Goal: Communication & Community: Participate in discussion

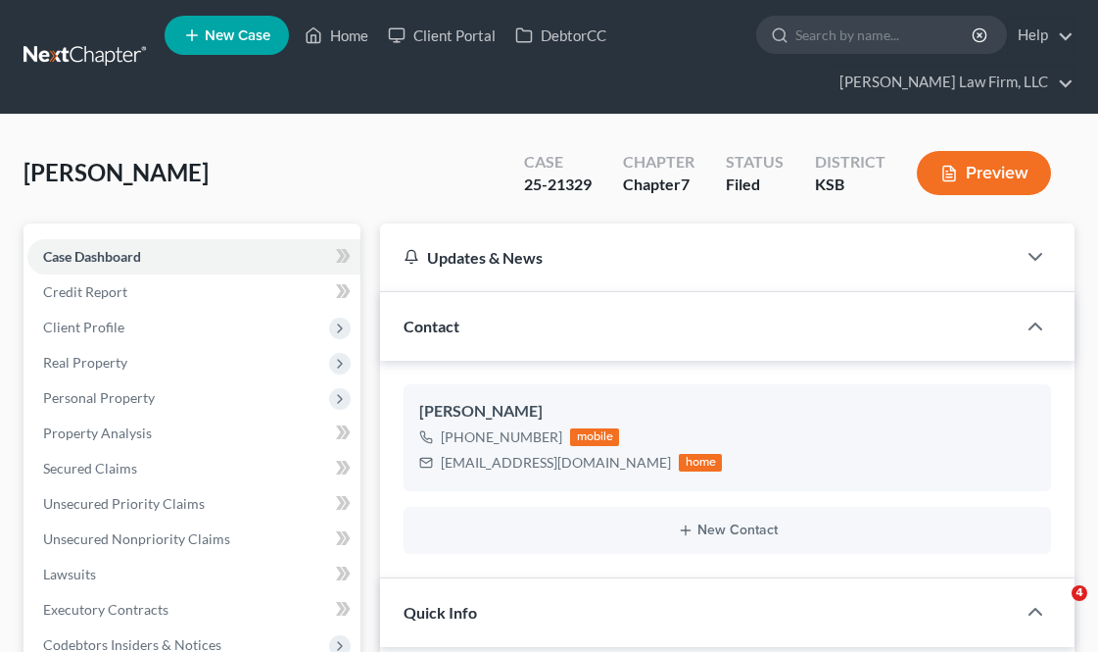
select select "3"
select select "4"
select select "0"
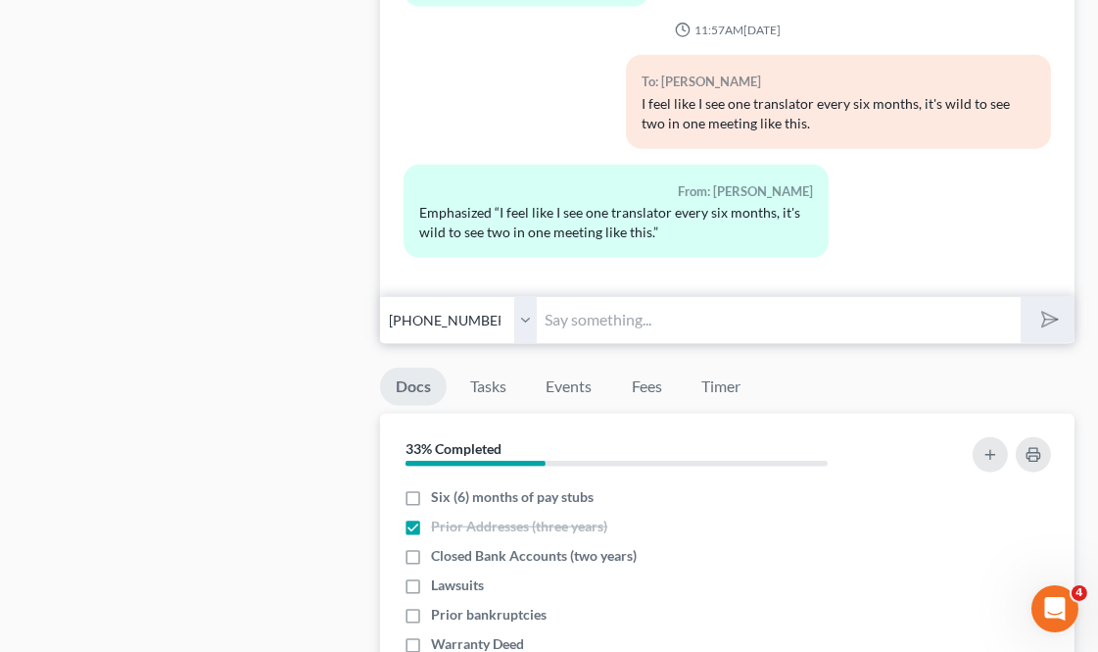
scroll to position [2068, 0]
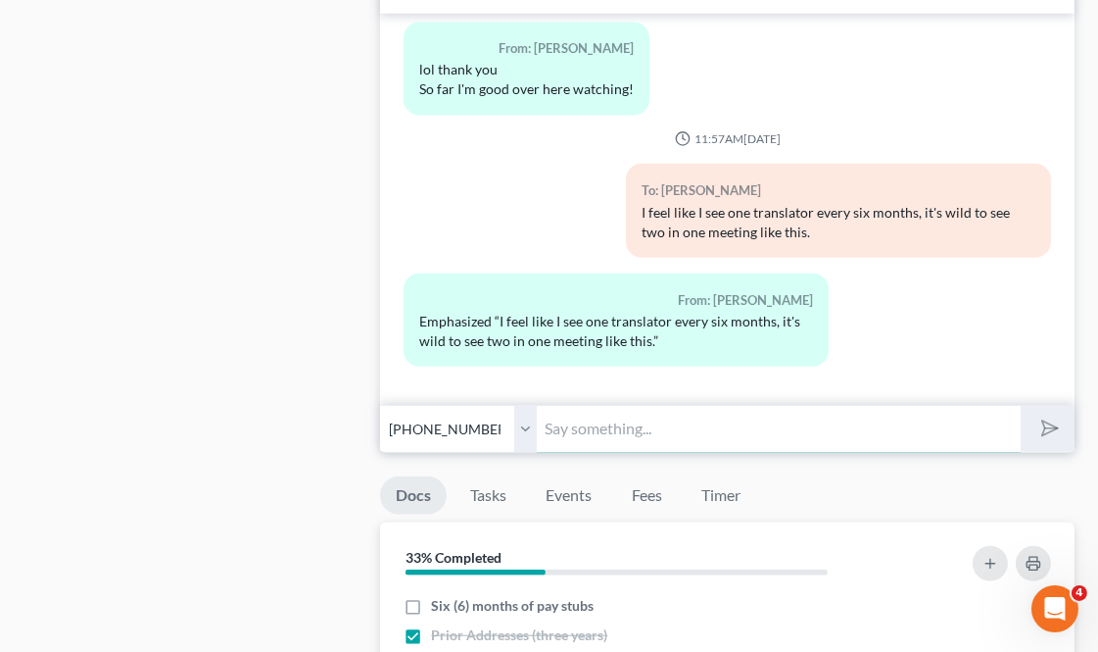
drag, startPoint x: 641, startPoint y: 431, endPoint x: 674, endPoint y: 417, distance: 36.0
click at [641, 431] on input "text" at bounding box center [778, 429] width 483 height 48
type input "You still holding up?"
click at [1021, 406] on button "submit" at bounding box center [1048, 429] width 54 height 46
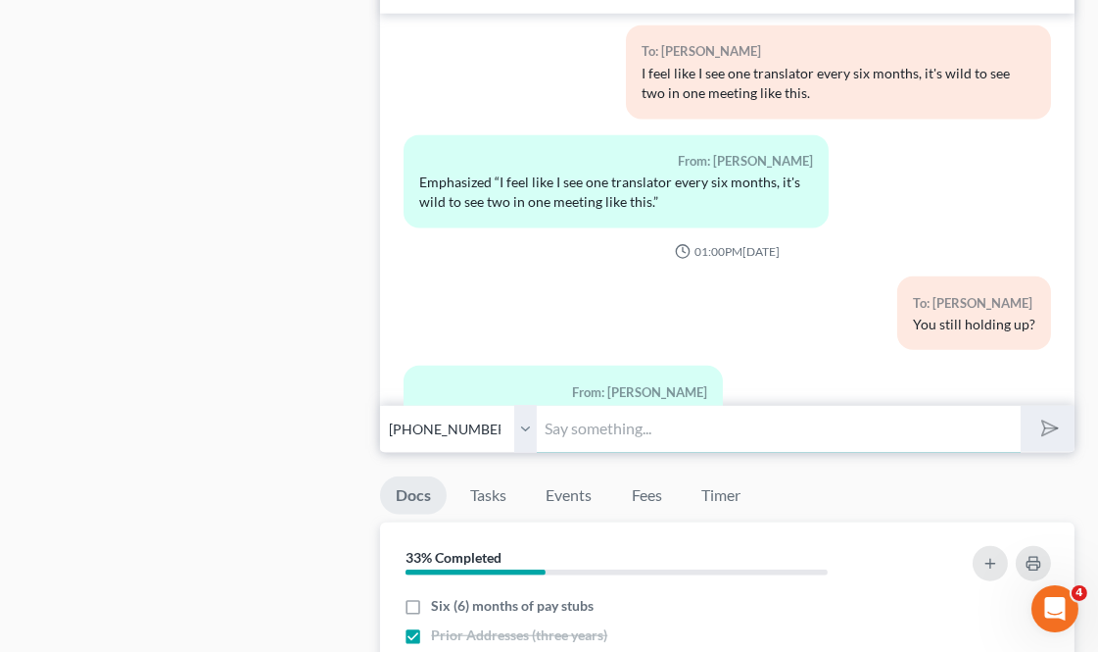
scroll to position [5675, 0]
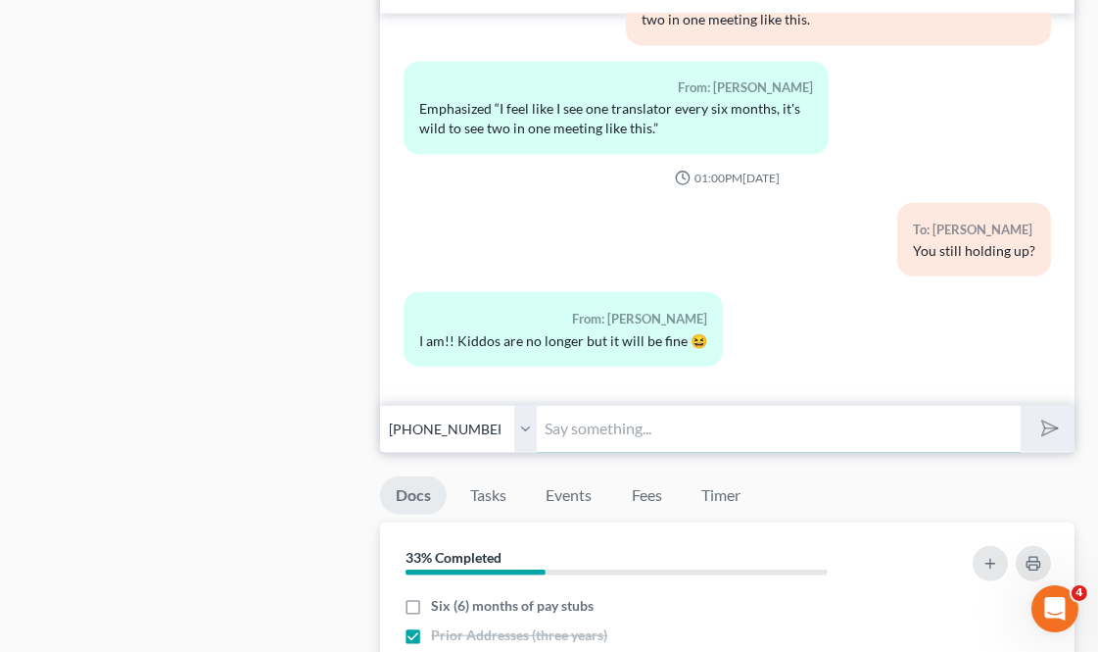
drag, startPoint x: 639, startPoint y: 423, endPoint x: 545, endPoint y: 453, distance: 98.6
click at [639, 423] on input "text" at bounding box center [778, 429] width 483 height 48
drag, startPoint x: 220, startPoint y: 327, endPoint x: 604, endPoint y: 445, distance: 400.8
click at [605, 436] on input "text" at bounding box center [778, 429] width 483 height 48
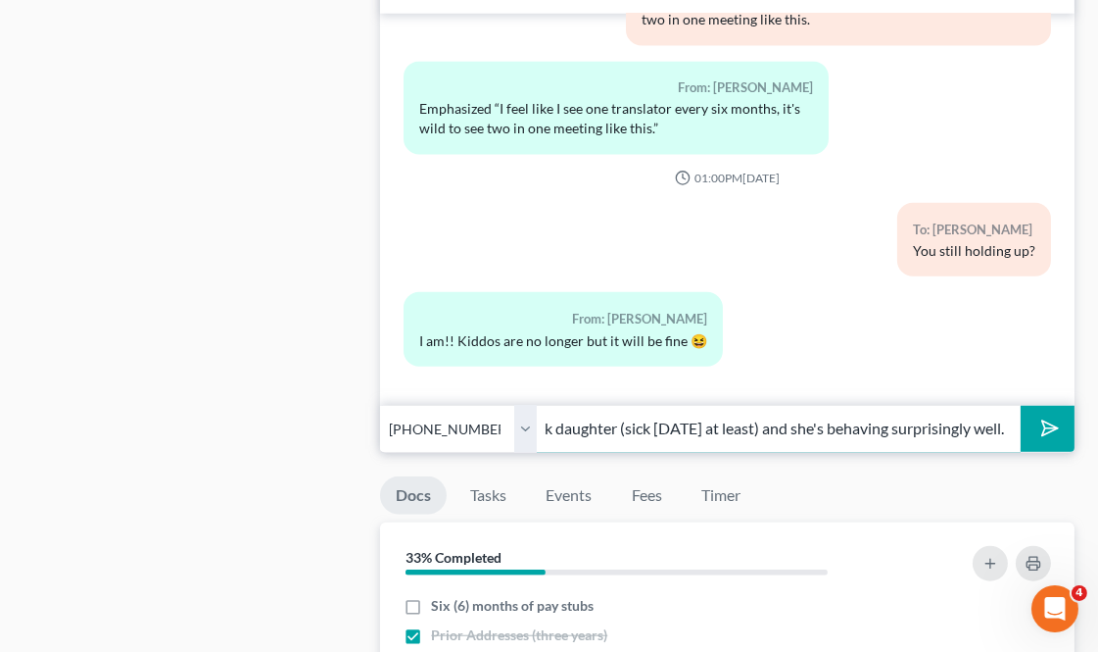
scroll to position [0, 168]
type input "I'm home with my sick daughter (sick [DATE] at least) and she's behaving surpri…"
click at [1021, 406] on button "submit" at bounding box center [1048, 429] width 54 height 46
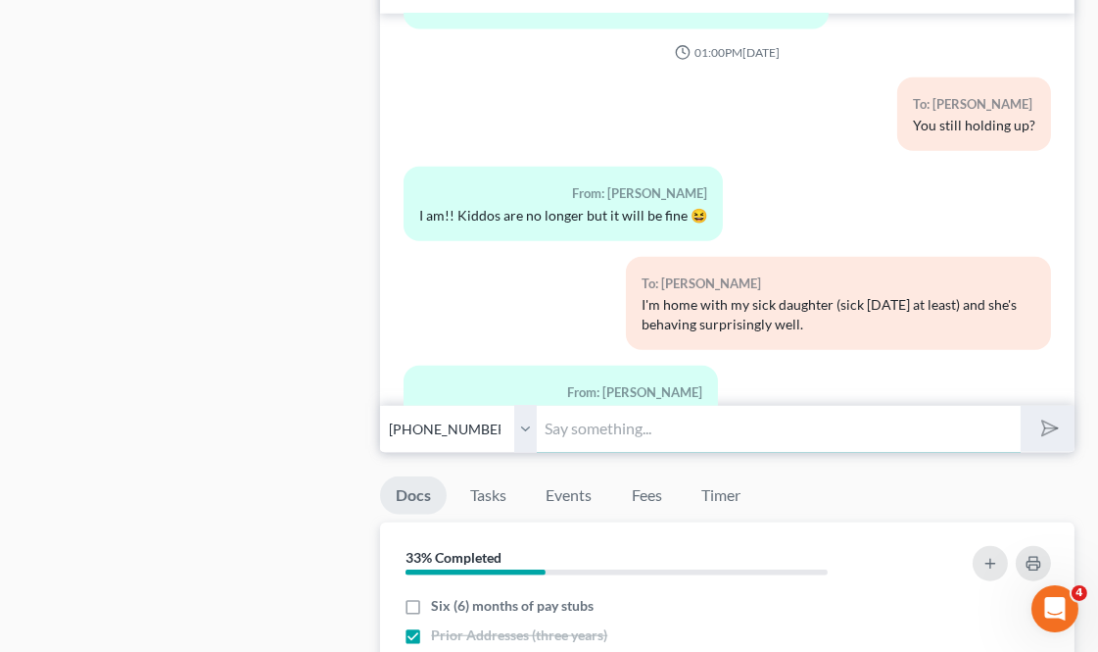
scroll to position [5873, 0]
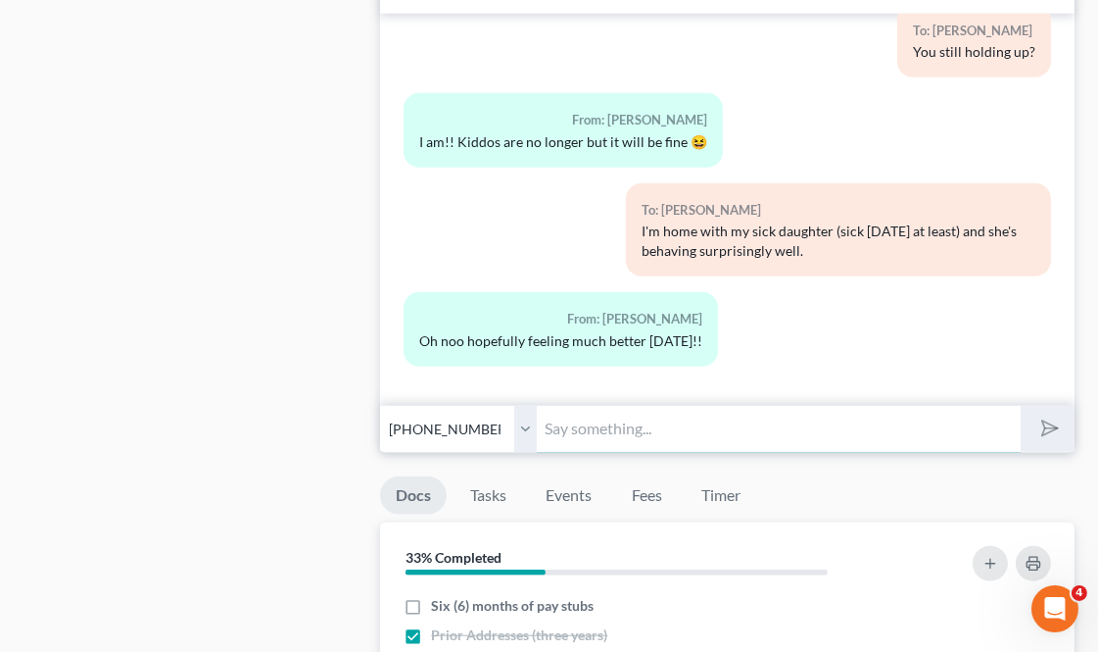
drag, startPoint x: 560, startPoint y: 421, endPoint x: 572, endPoint y: 422, distance: 12.8
click at [560, 421] on input "text" at bounding box center [778, 429] width 483 height 48
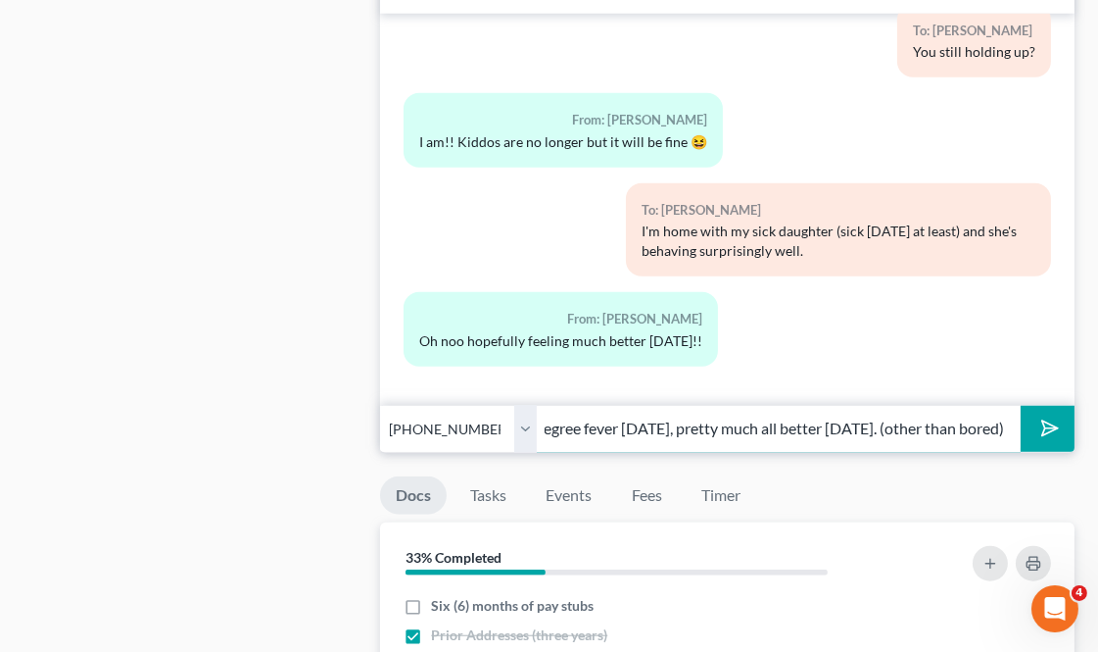
scroll to position [0, 167]
type input "She is. She had a 100 degree fever [DATE], pretty much all better [DATE]. (othe…"
click at [1021, 406] on button "submit" at bounding box center [1048, 429] width 54 height 46
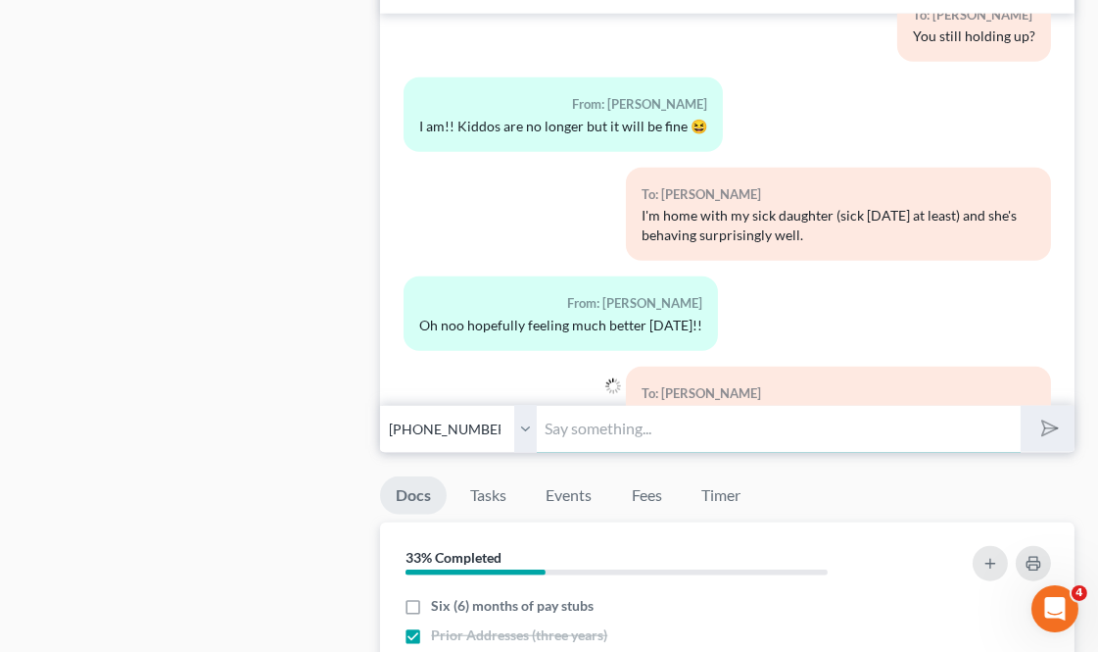
scroll to position [5982, 0]
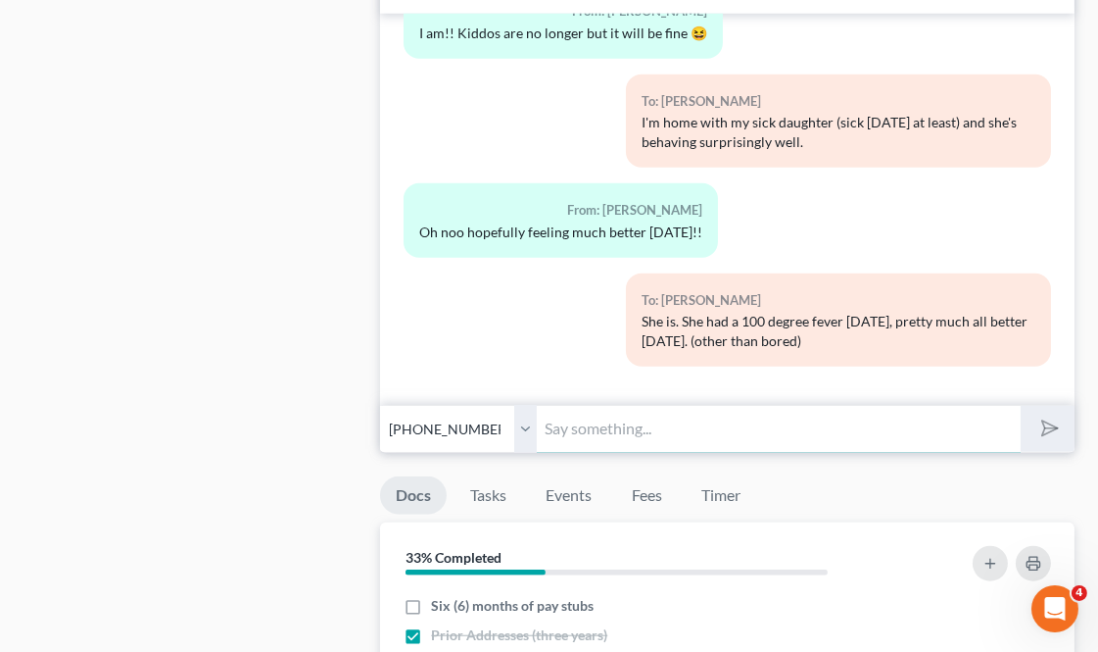
click at [629, 427] on input "text" at bounding box center [778, 429] width 483 height 48
type input "Somebody has to go last, I suppose."
click at [1021, 406] on button "submit" at bounding box center [1048, 429] width 54 height 46
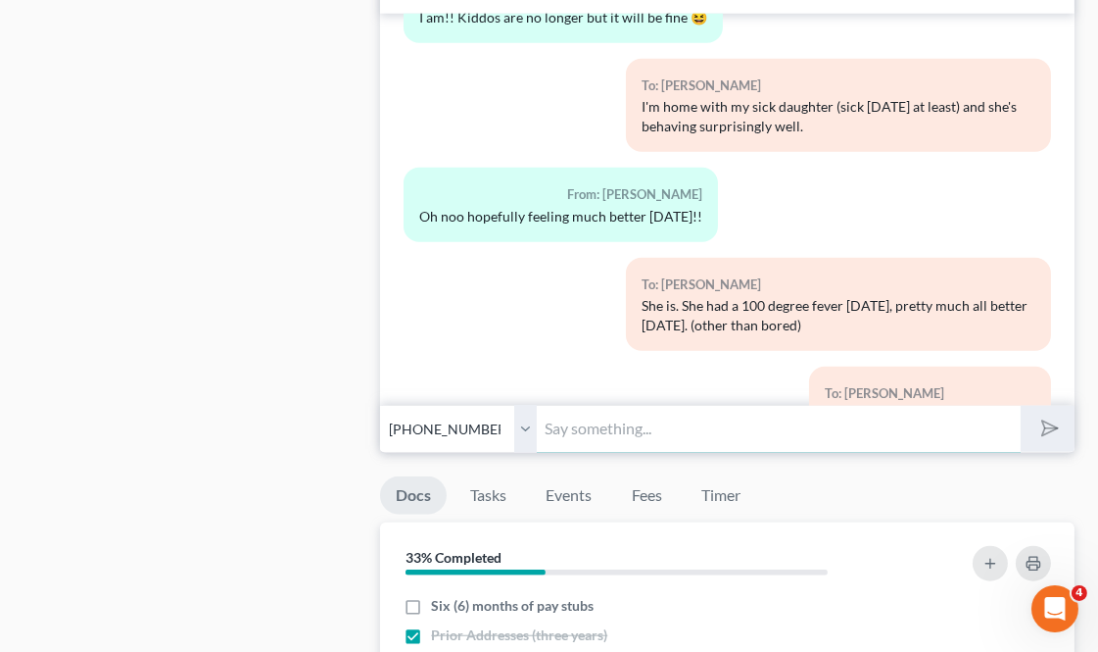
scroll to position [6201, 0]
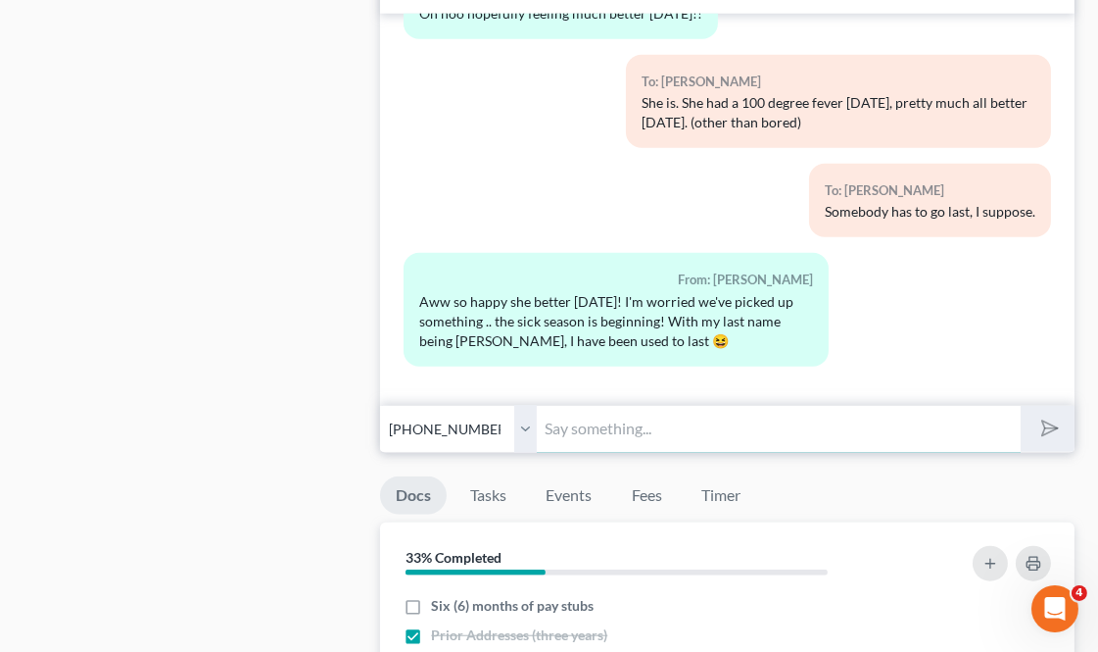
drag, startPoint x: 586, startPoint y: 444, endPoint x: 594, endPoint y: 437, distance: 10.4
click at [586, 444] on input "text" at bounding box center [778, 429] width 483 height 48
type input "He skipped us!"
click at [1021, 406] on button "submit" at bounding box center [1048, 429] width 54 height 46
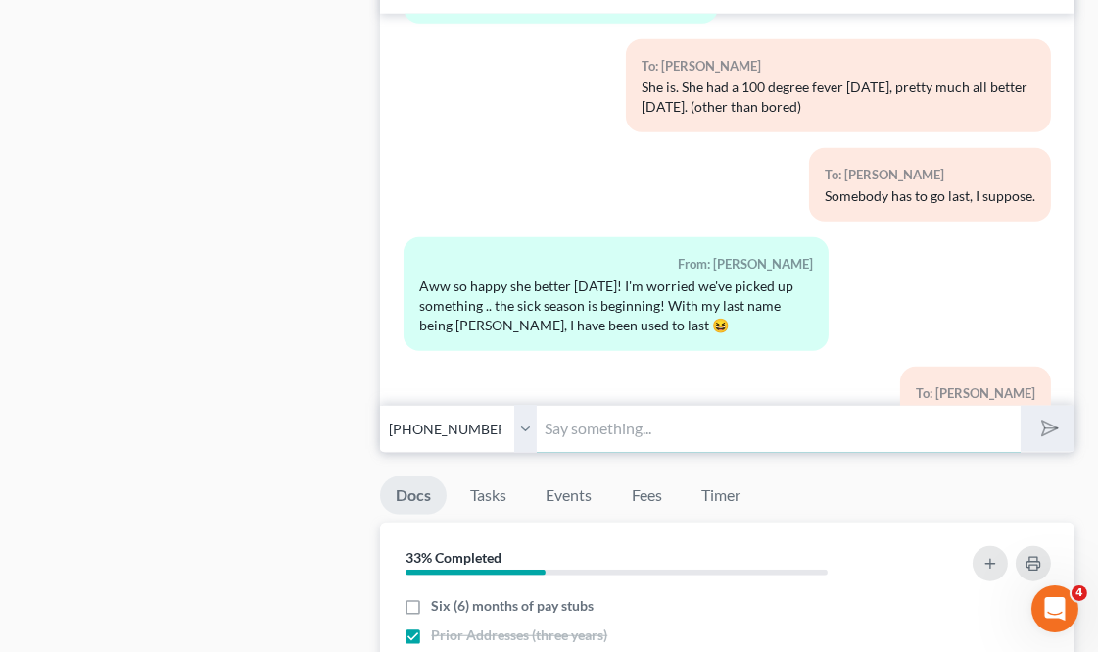
scroll to position [6291, 0]
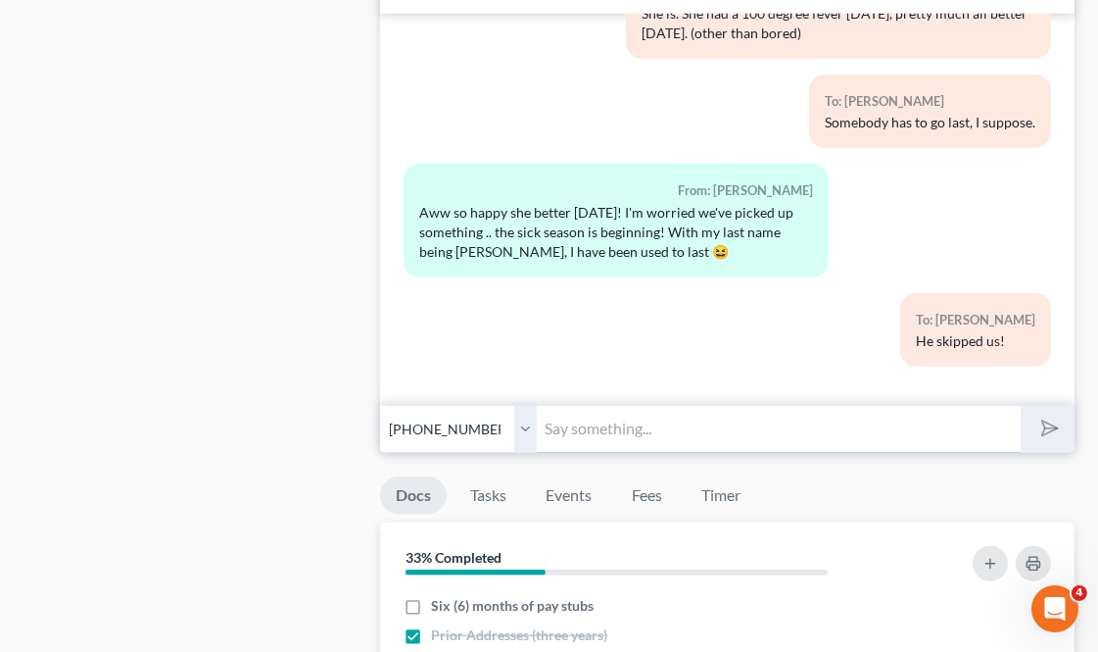
drag, startPoint x: 575, startPoint y: 435, endPoint x: 598, endPoint y: 434, distance: 22.6
click at [575, 435] on input "text" at bounding box center [778, 429] width 483 height 48
type input "Start your video and audio when you can"
click at [1021, 406] on button "submit" at bounding box center [1048, 429] width 54 height 46
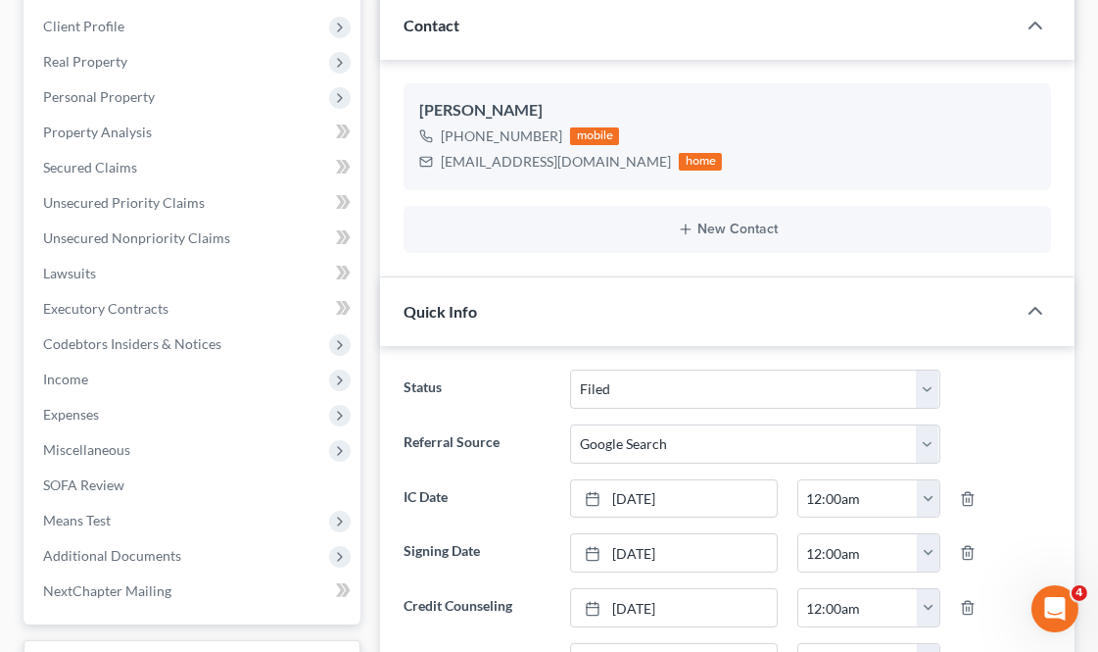
scroll to position [0, 0]
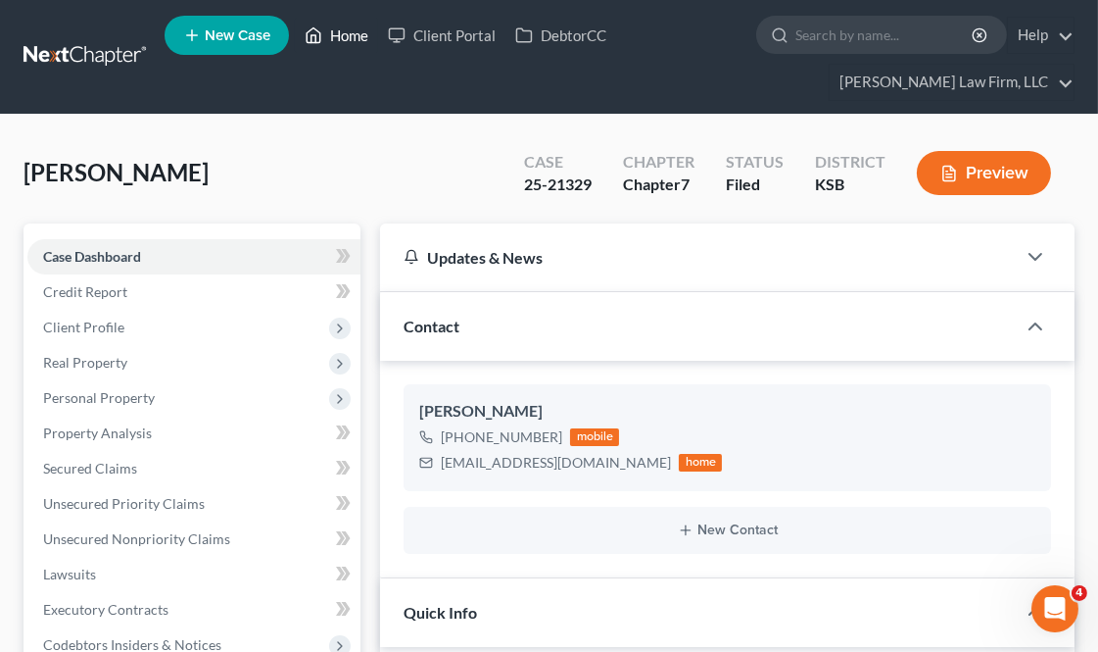
drag, startPoint x: 367, startPoint y: 15, endPoint x: 343, endPoint y: 39, distance: 34.6
click at [367, 15] on ul "New Case Home Client Portal DebtorCC - No Result - See all results Or Press Ent…" at bounding box center [620, 57] width 910 height 94
click at [349, 29] on link "Home" at bounding box center [336, 35] width 83 height 35
click at [343, 39] on link "Home" at bounding box center [336, 35] width 83 height 35
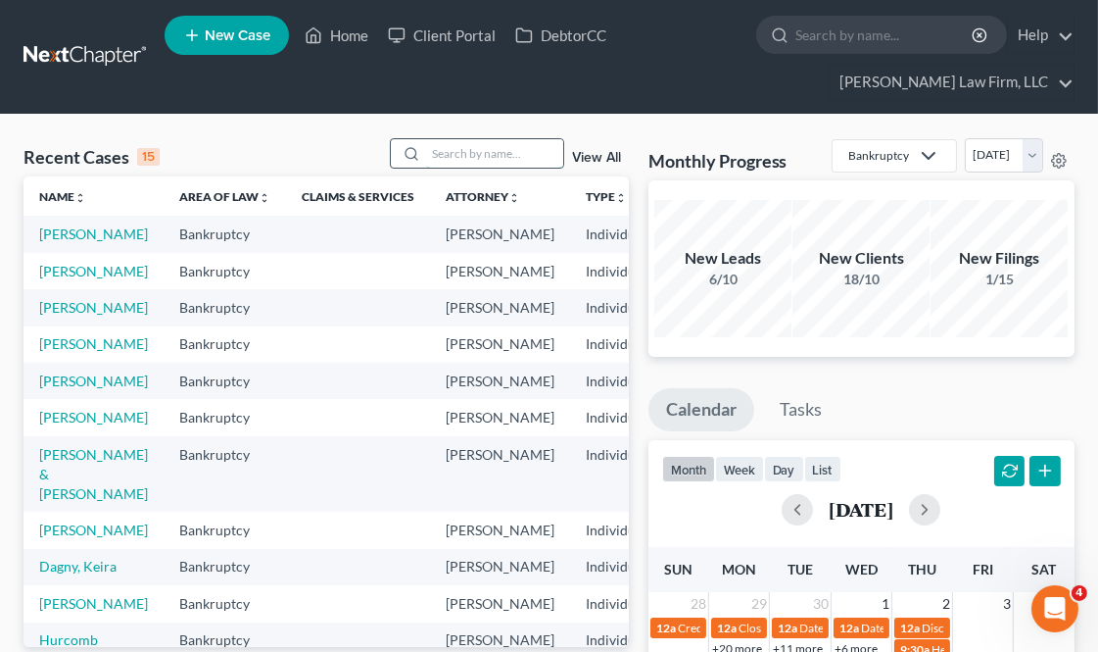
click at [431, 150] on input "search" at bounding box center [494, 153] width 137 height 28
type input "[PERSON_NAME]"
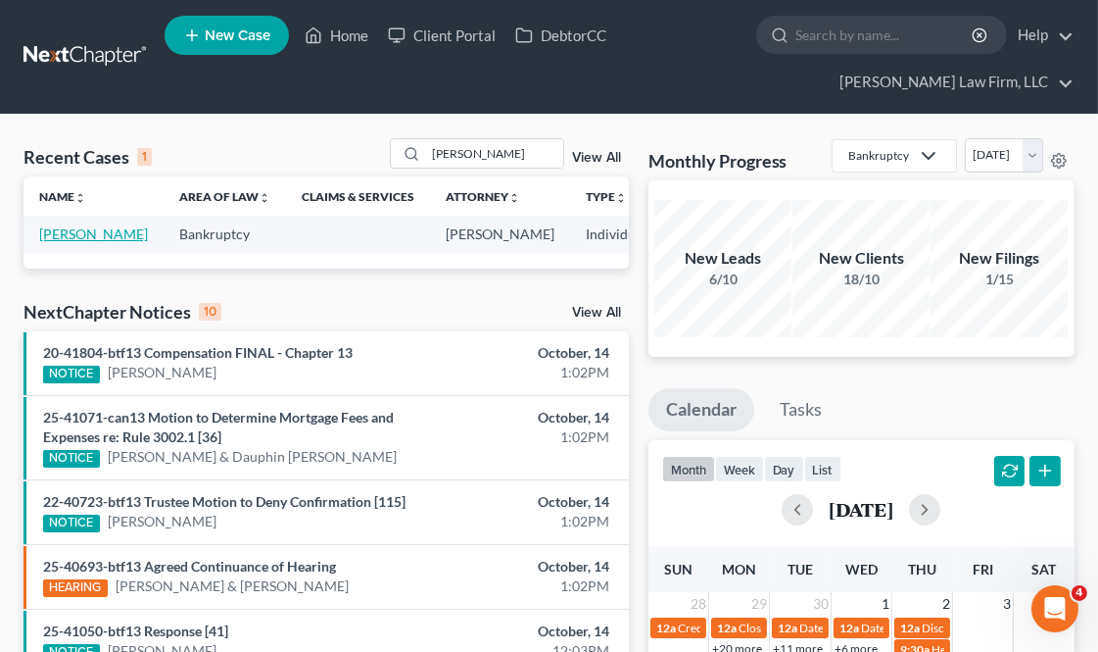
click at [75, 231] on link "[PERSON_NAME]" at bounding box center [93, 233] width 109 height 17
select select "3"
select select "6"
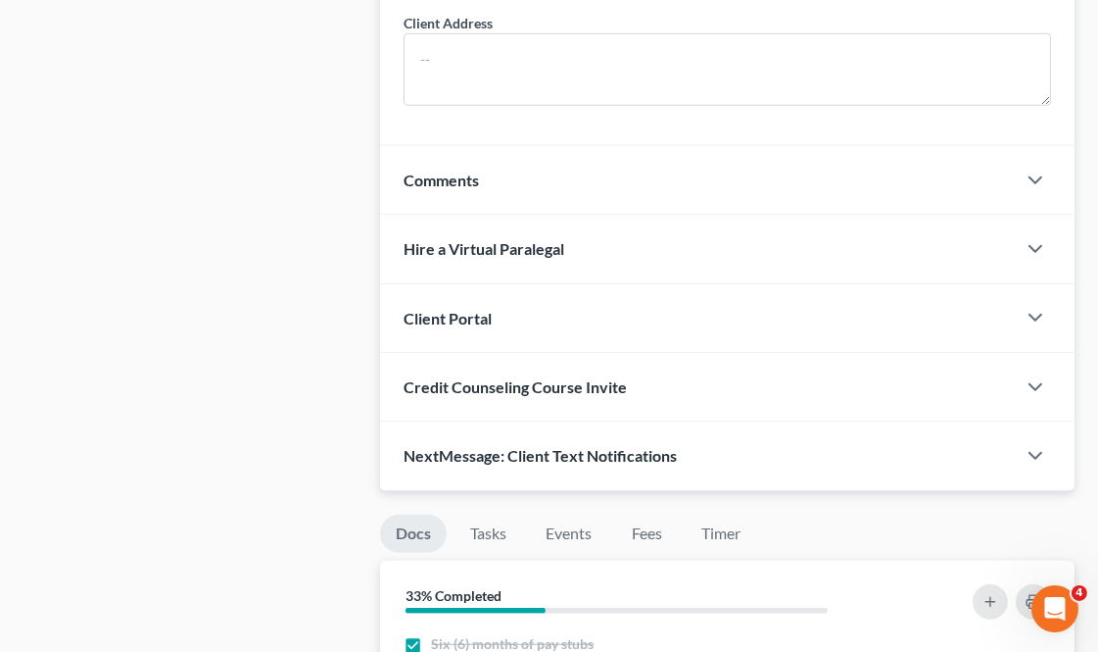
scroll to position [1632, 0]
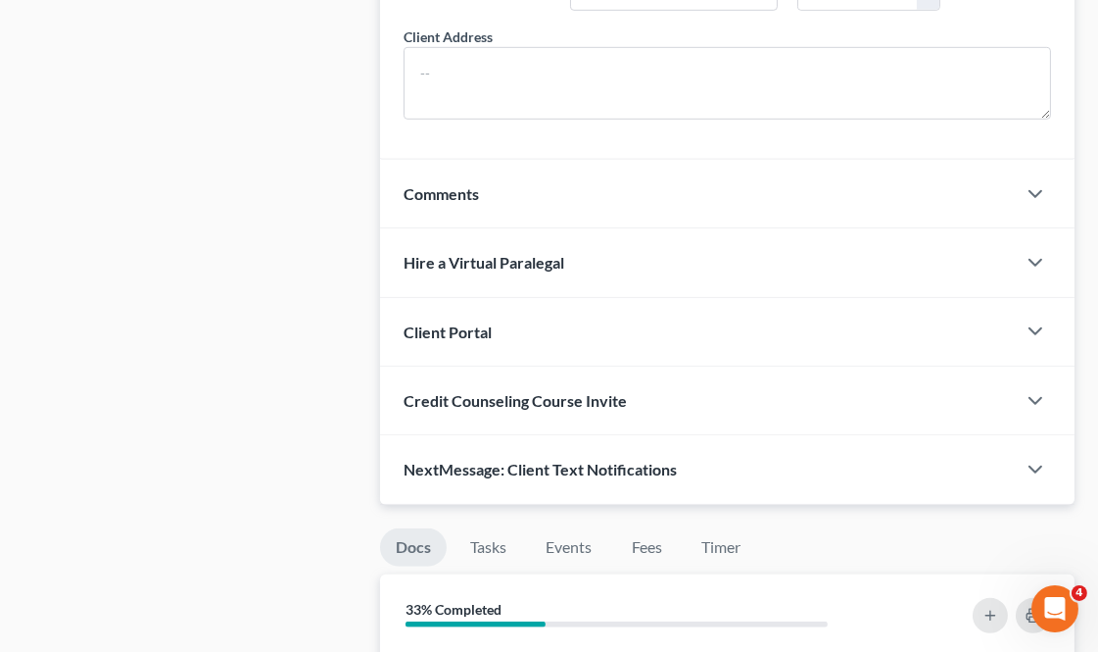
drag, startPoint x: 617, startPoint y: 463, endPoint x: 1009, endPoint y: 471, distance: 392.0
click at [617, 464] on span "NextMessage: Client Text Notifications" at bounding box center [540, 469] width 273 height 19
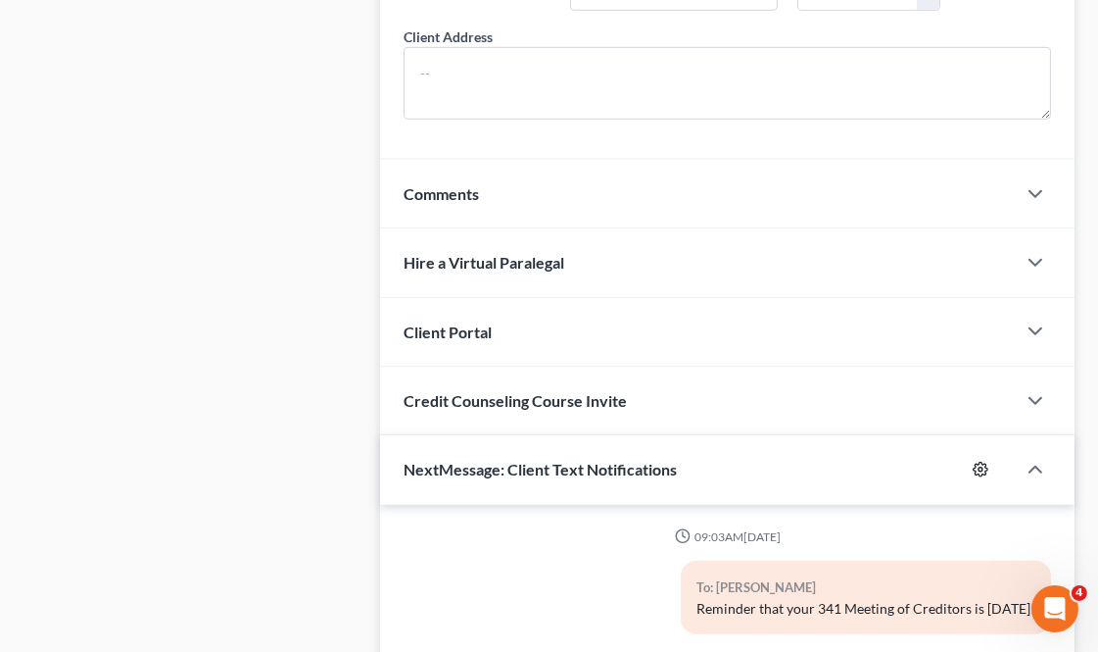
click at [984, 474] on icon "button" at bounding box center [981, 470] width 16 height 16
select select "4"
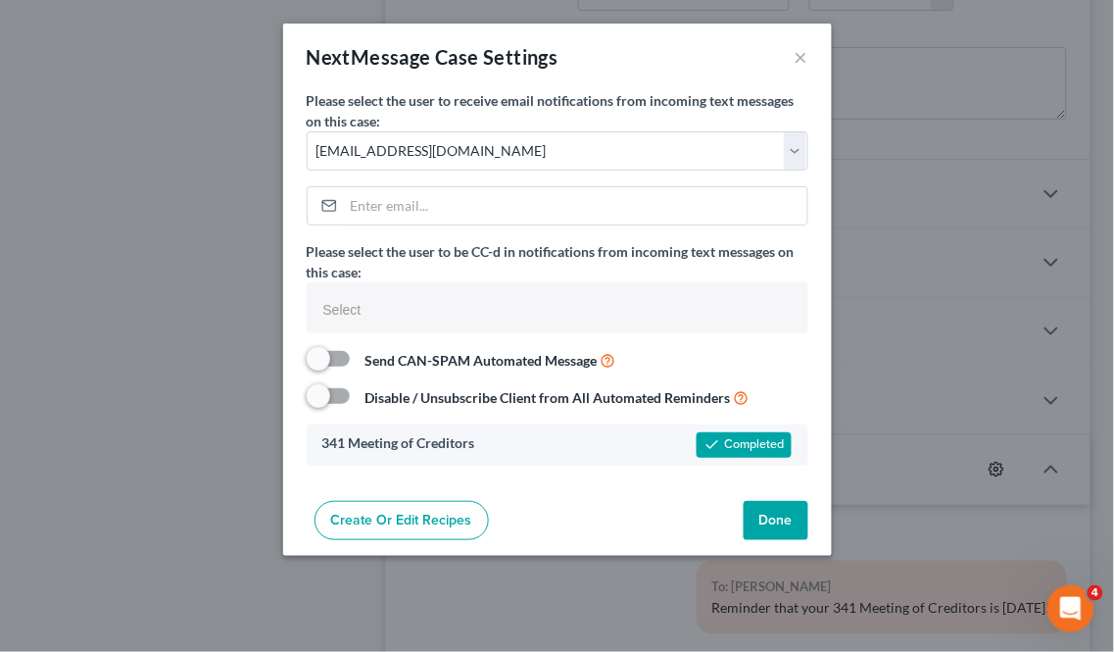
select select
click at [774, 507] on button "Done" at bounding box center [776, 520] width 65 height 39
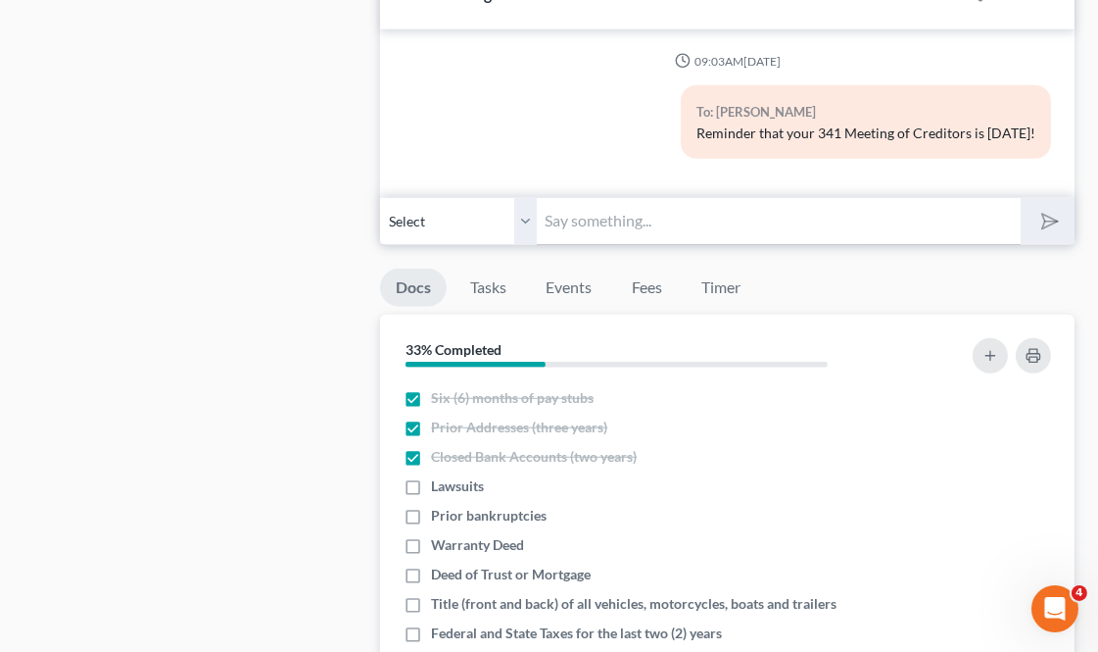
scroll to position [2068, 0]
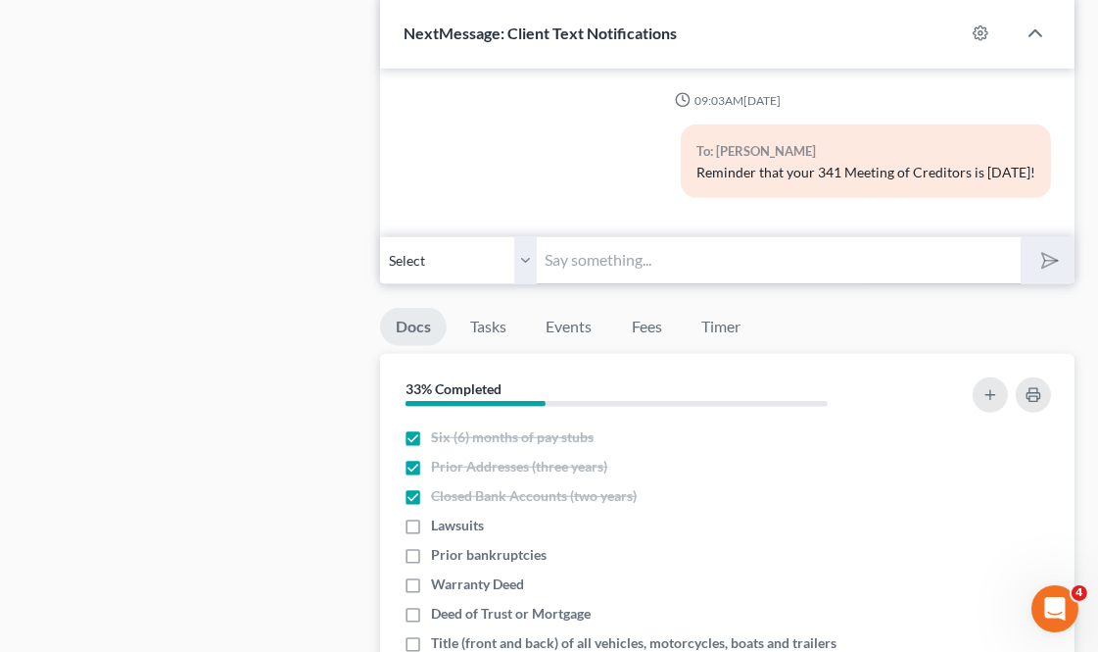
drag, startPoint x: 601, startPoint y: 268, endPoint x: 679, endPoint y: 285, distance: 80.1
click at [601, 268] on input "text" at bounding box center [778, 260] width 483 height 48
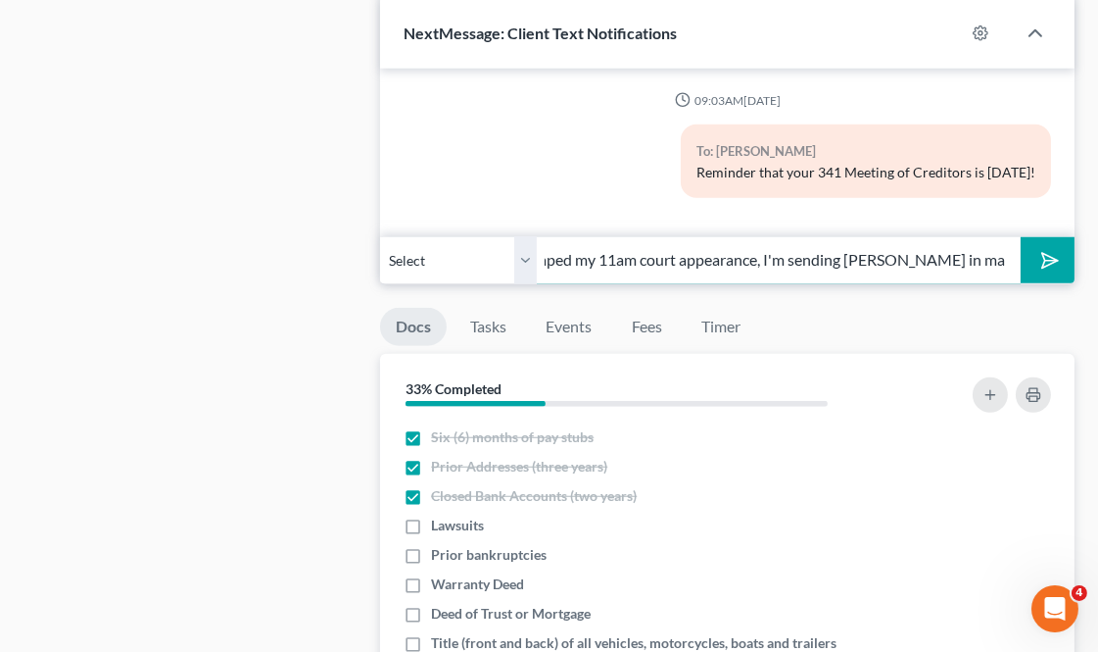
scroll to position [0, 84]
type input "I've not escaped my 11am court appearance, I'm sending [PERSON_NAME] in may pla…"
click at [1021, 237] on button "submit" at bounding box center [1048, 260] width 54 height 46
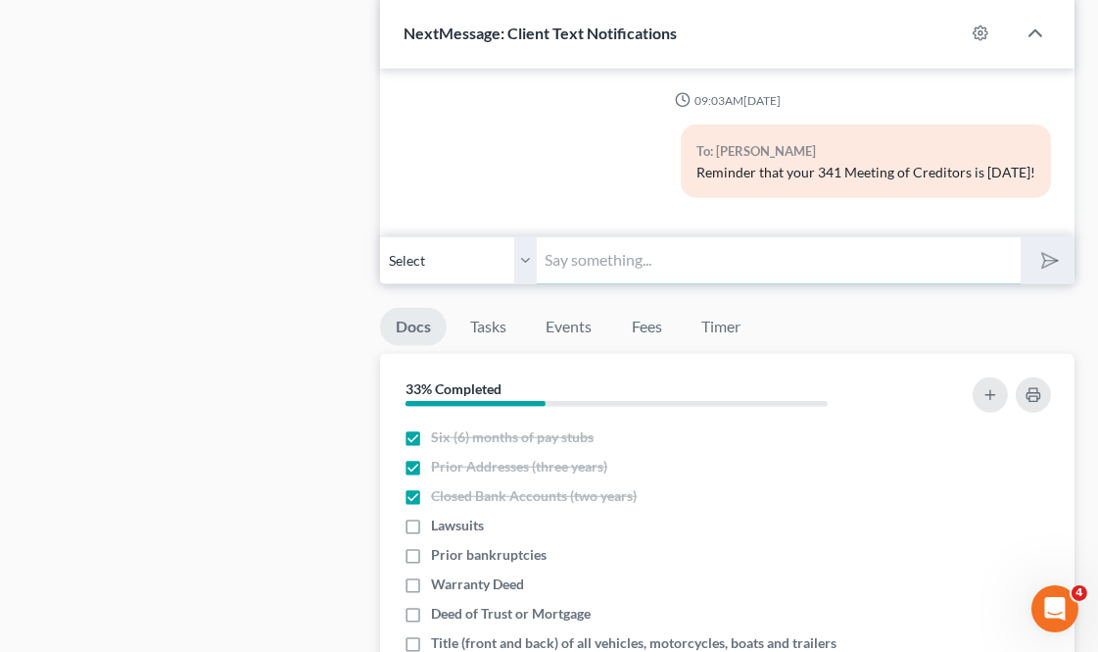
scroll to position [0, 0]
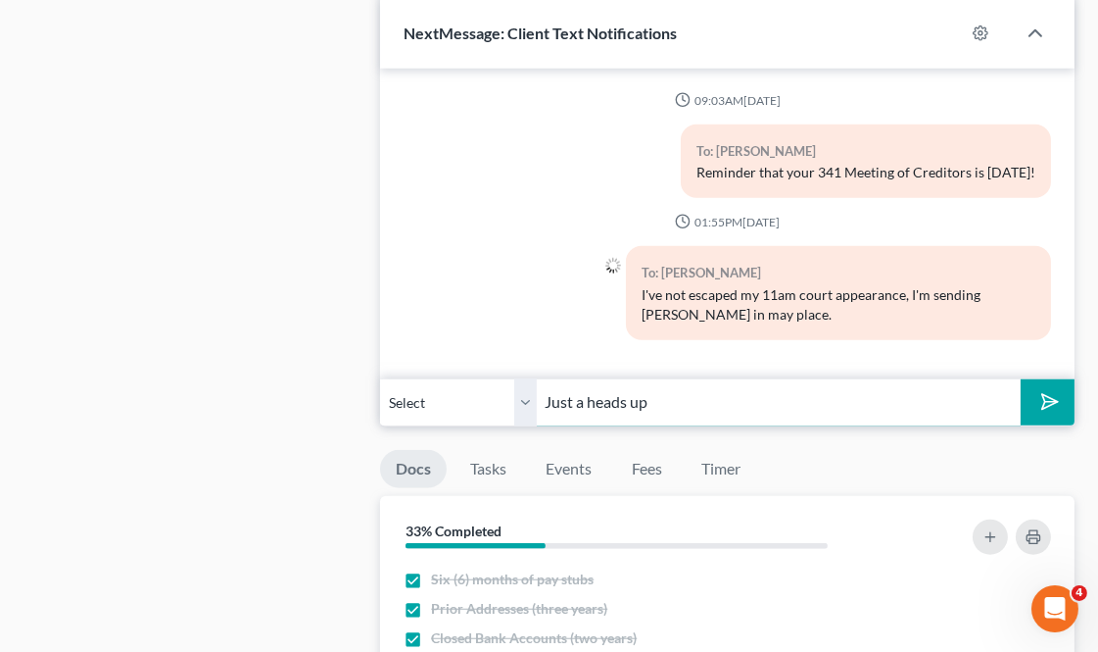
type input "Just a heads up"
click at [1021, 379] on button "submit" at bounding box center [1048, 402] width 54 height 46
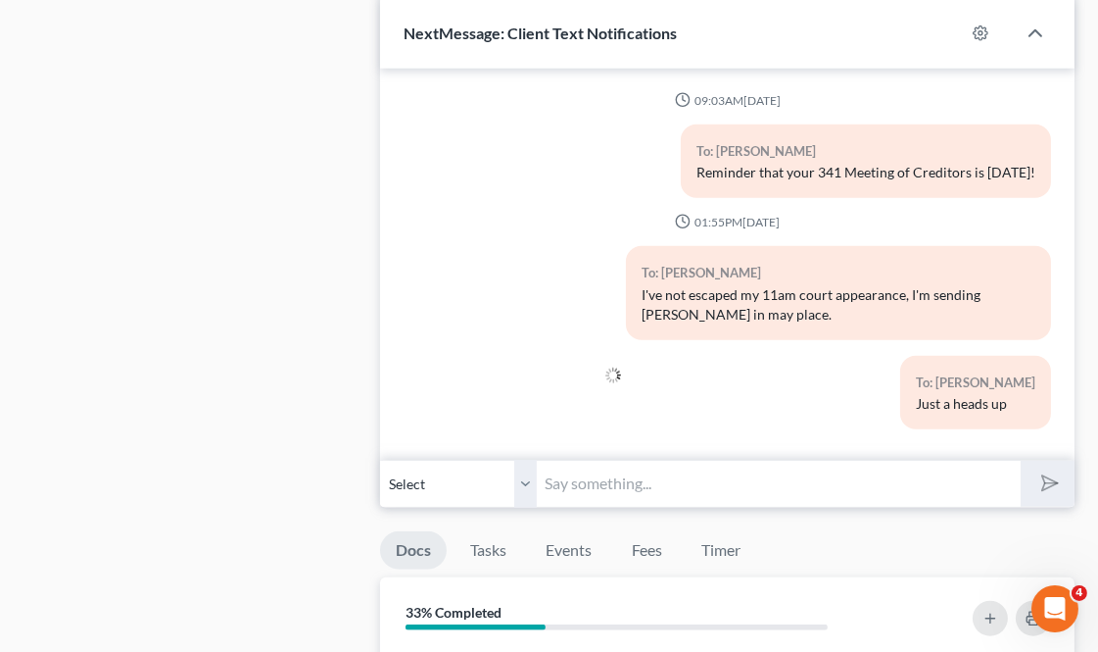
scroll to position [7, 0]
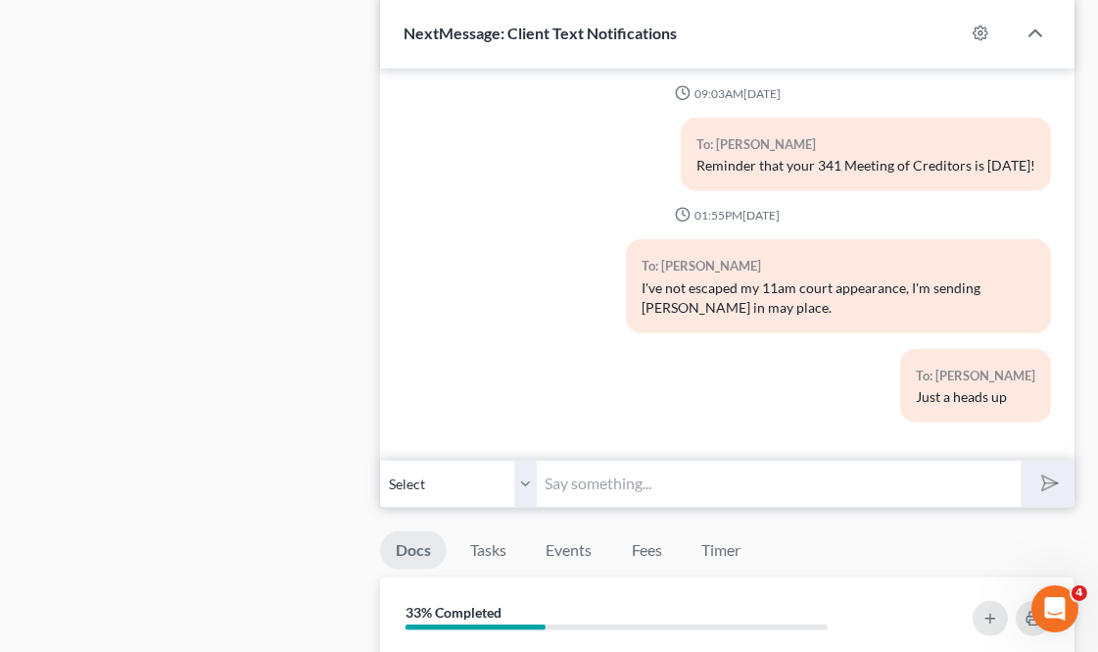
drag, startPoint x: 123, startPoint y: 191, endPoint x: 308, endPoint y: 268, distance: 199.4
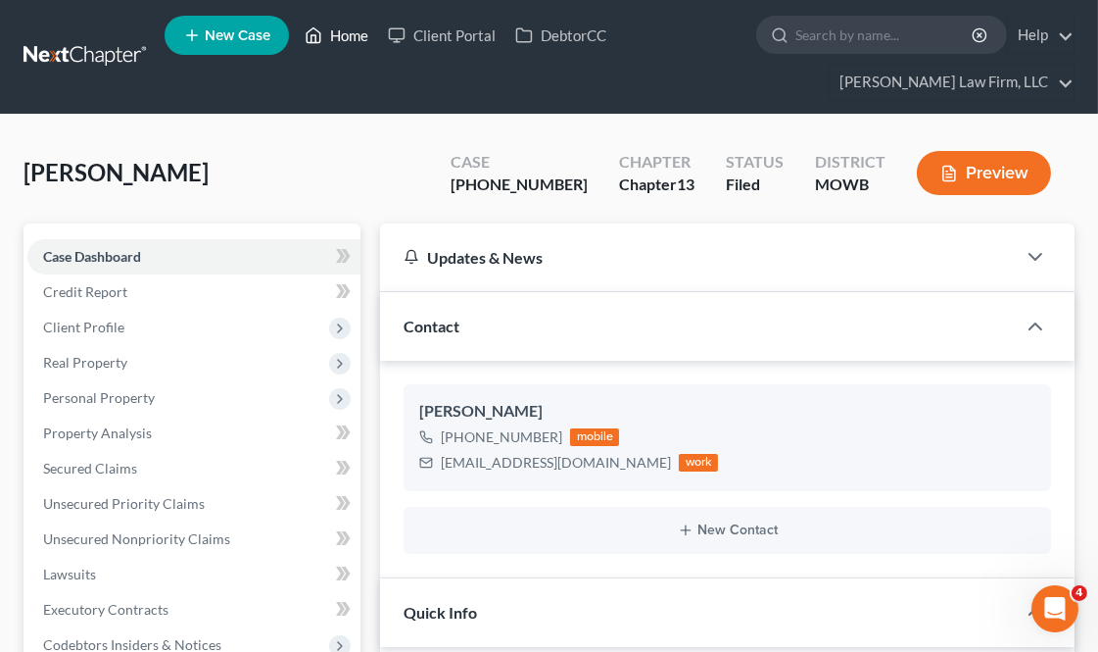
click at [343, 31] on link "Home" at bounding box center [336, 35] width 83 height 35
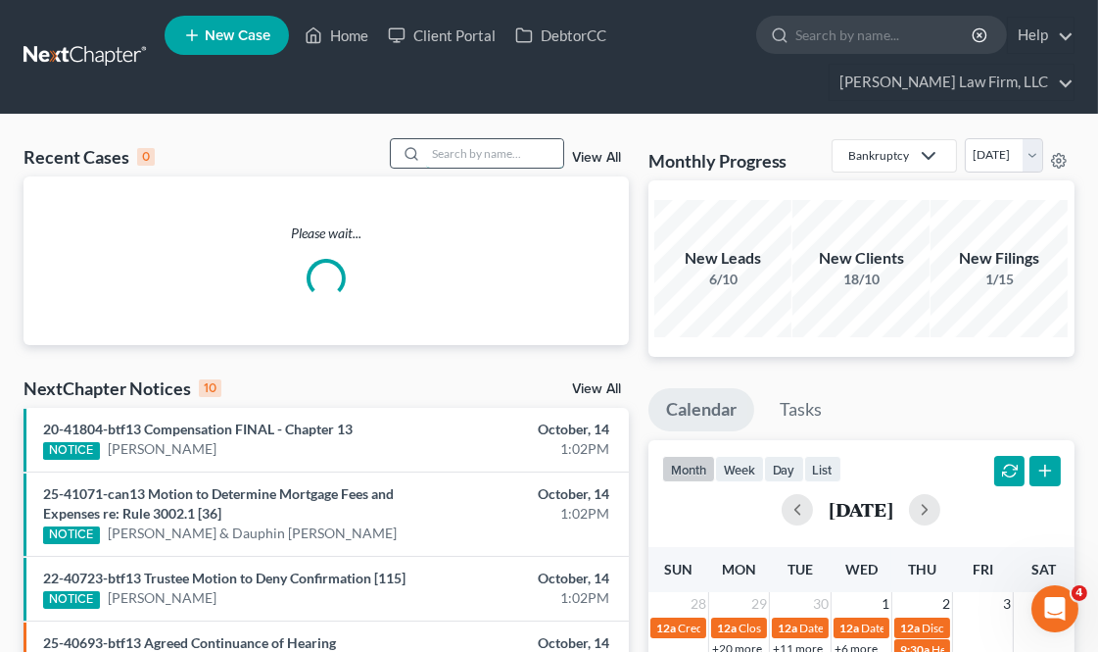
click at [535, 153] on input "search" at bounding box center [494, 153] width 137 height 28
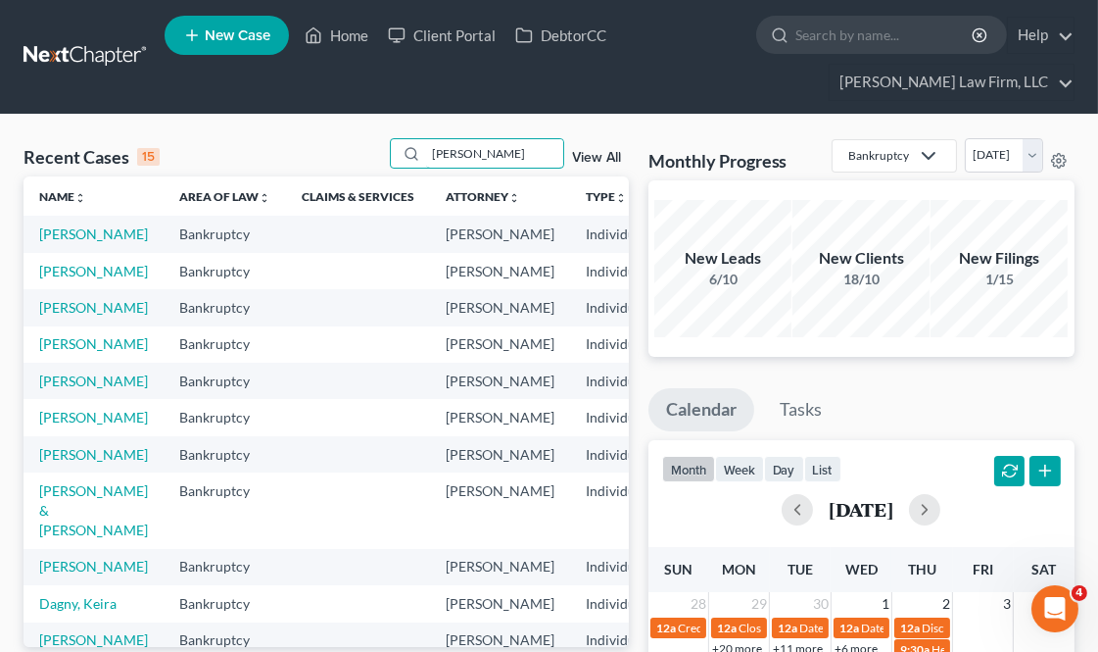
type input "[PERSON_NAME]"
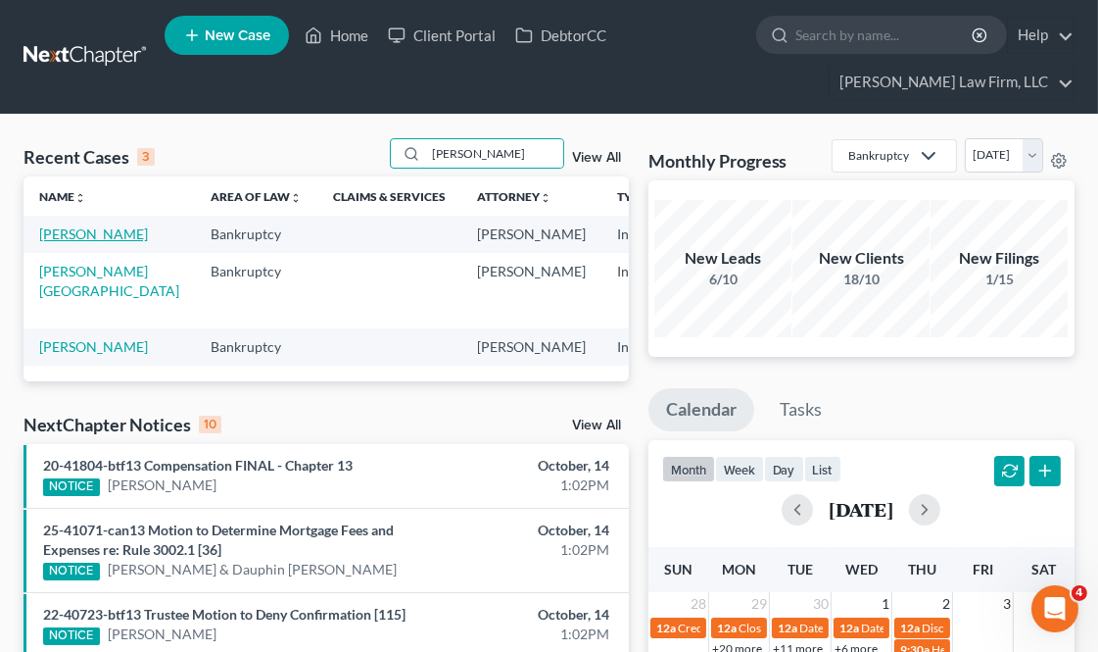
click at [73, 233] on link "[PERSON_NAME]" at bounding box center [93, 233] width 109 height 17
select select "4"
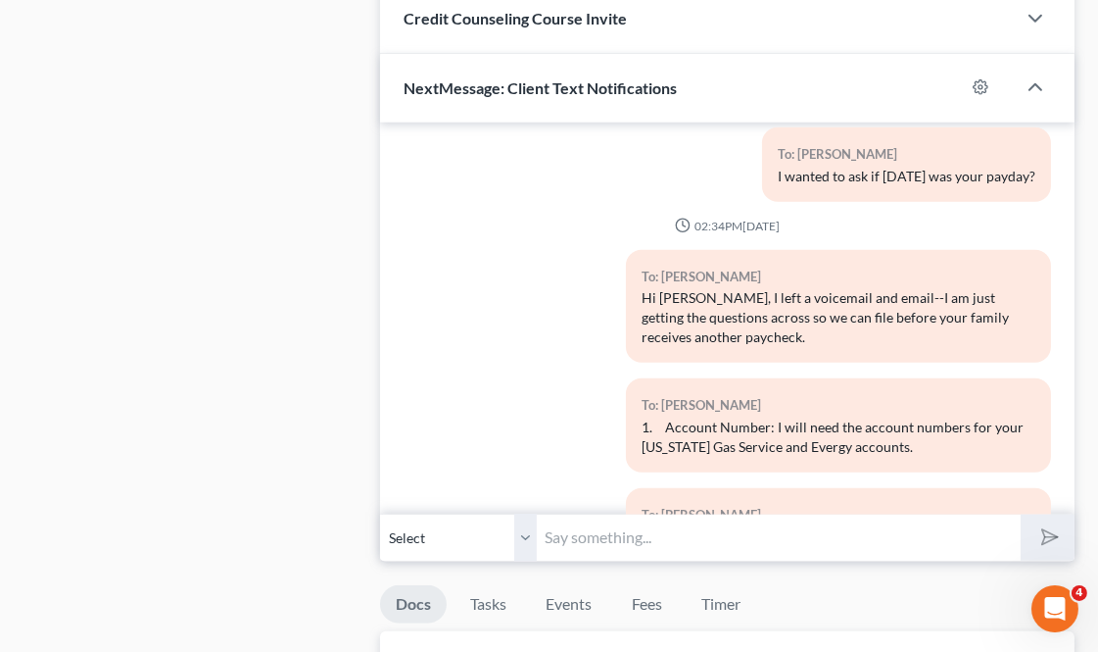
scroll to position [6380, 0]
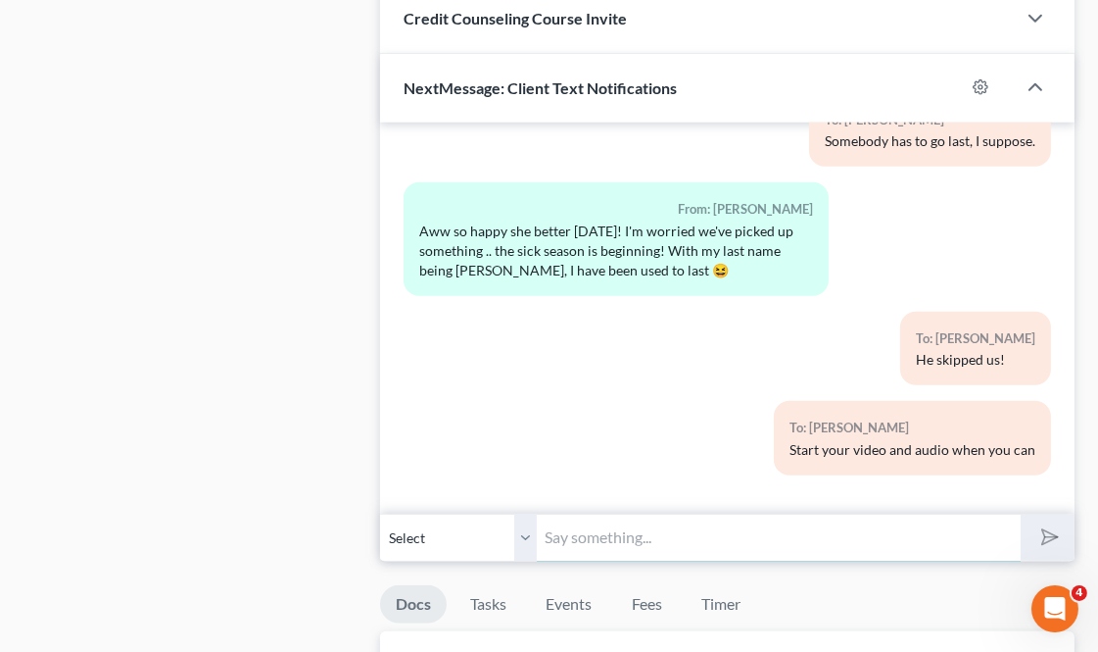
drag, startPoint x: 617, startPoint y: 539, endPoint x: 655, endPoint y: 535, distance: 37.4
click at [617, 539] on input "text" at bounding box center [778, 537] width 483 height 48
type input "I"
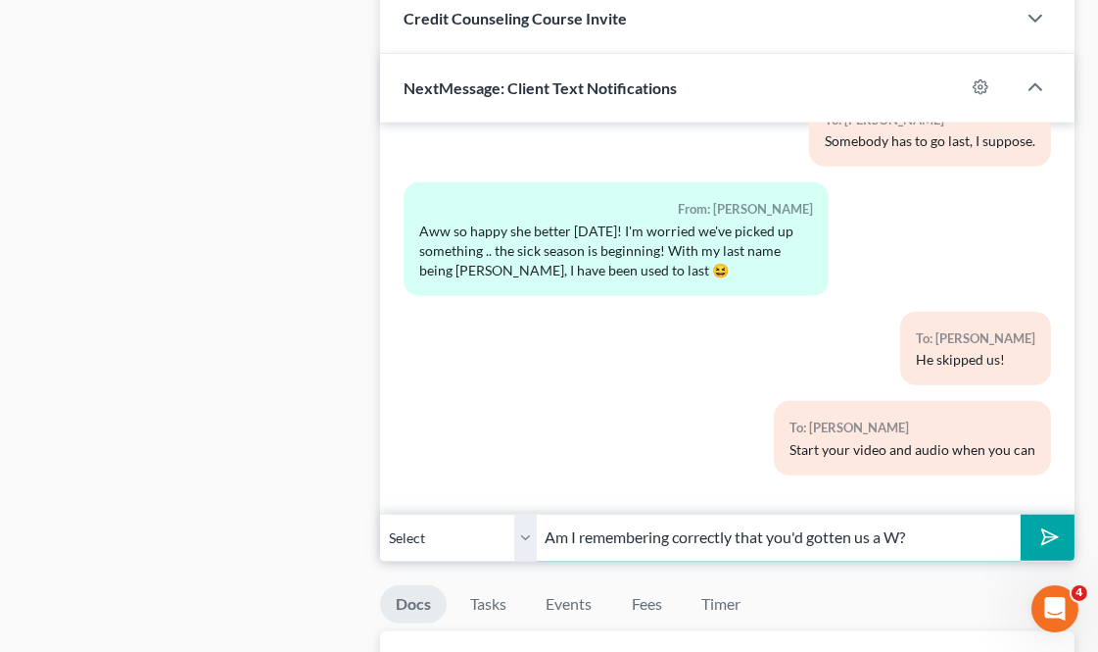
type input "Am I remembering correctly that you'd gotten us a W?"
click at [1021, 514] on button "submit" at bounding box center [1048, 537] width 54 height 46
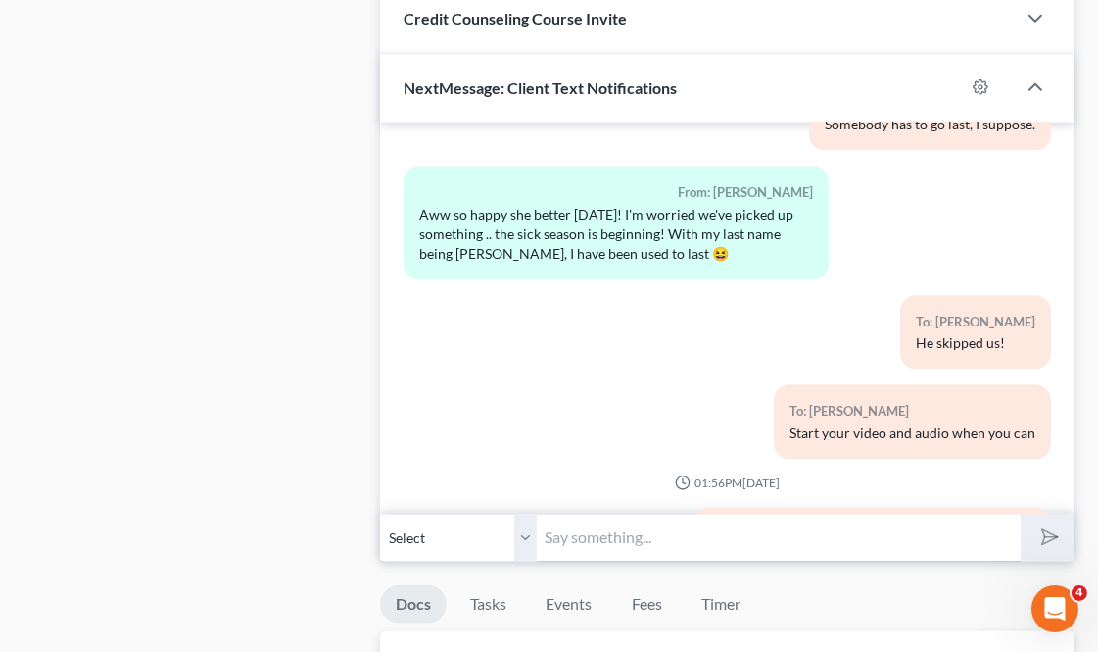
type input "2"
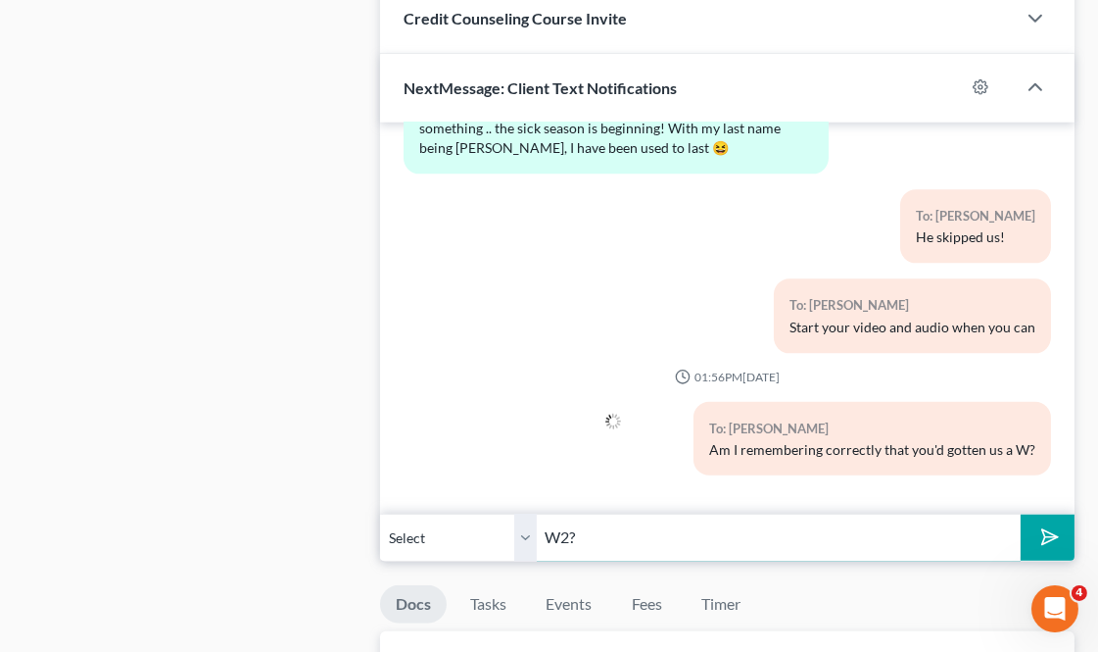
click at [1021, 514] on button "submit" at bounding box center [1048, 537] width 54 height 46
type input "W2?("
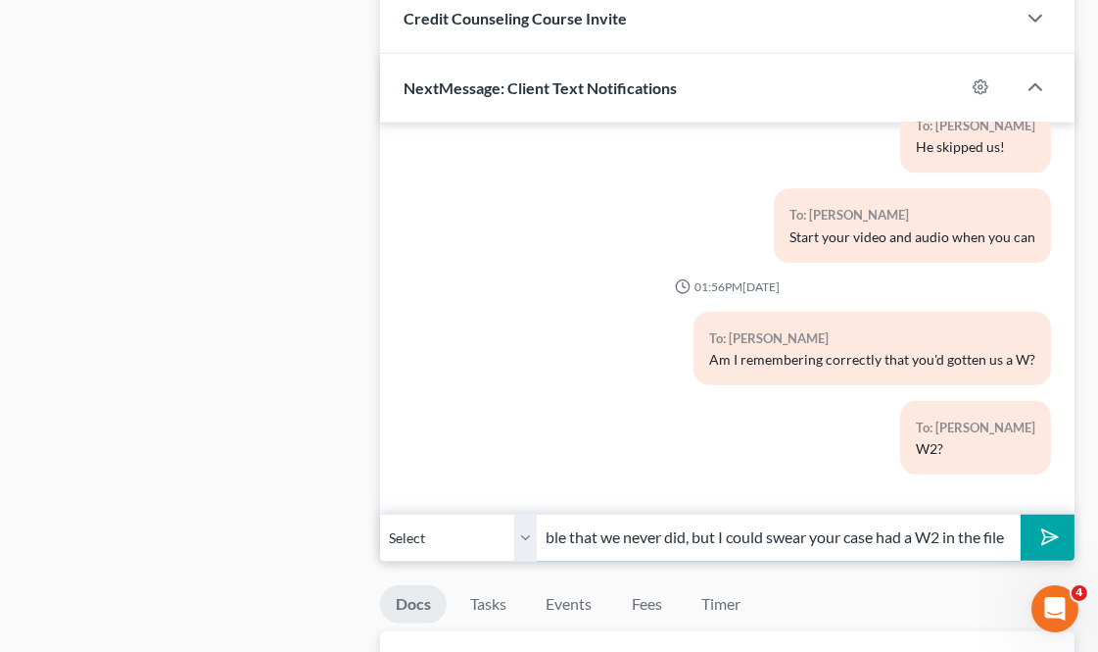
scroll to position [0, 67]
type input "It's possible that we never did, but I could swear your case had a W2 in the fi…"
click at [1021, 514] on button "submit" at bounding box center [1048, 537] width 54 height 46
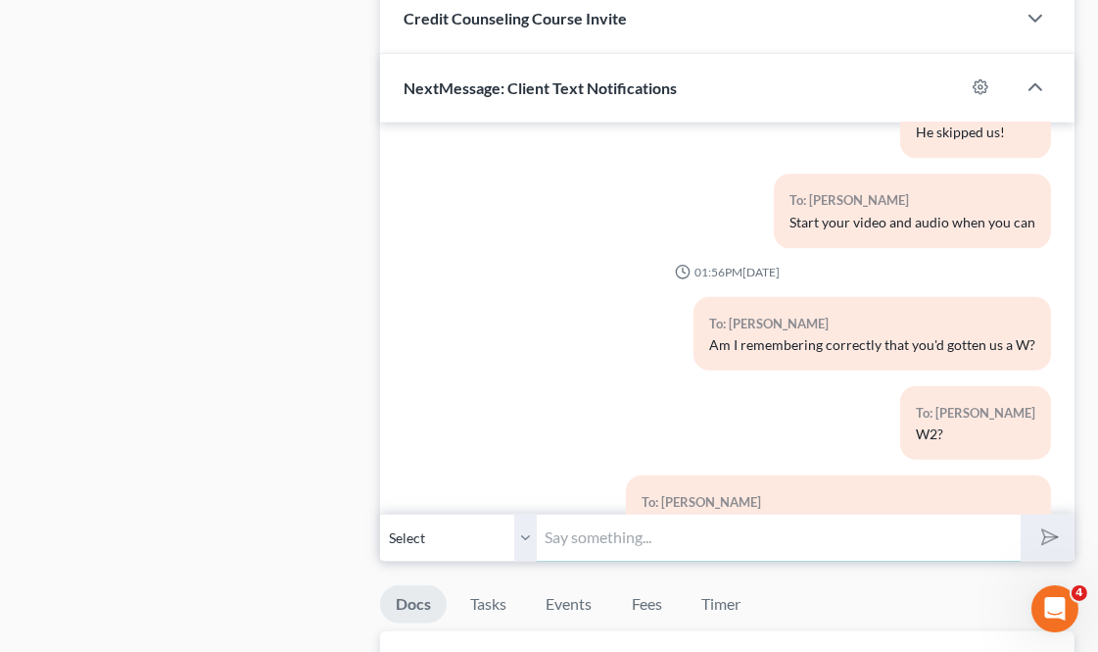
scroll to position [6699, 0]
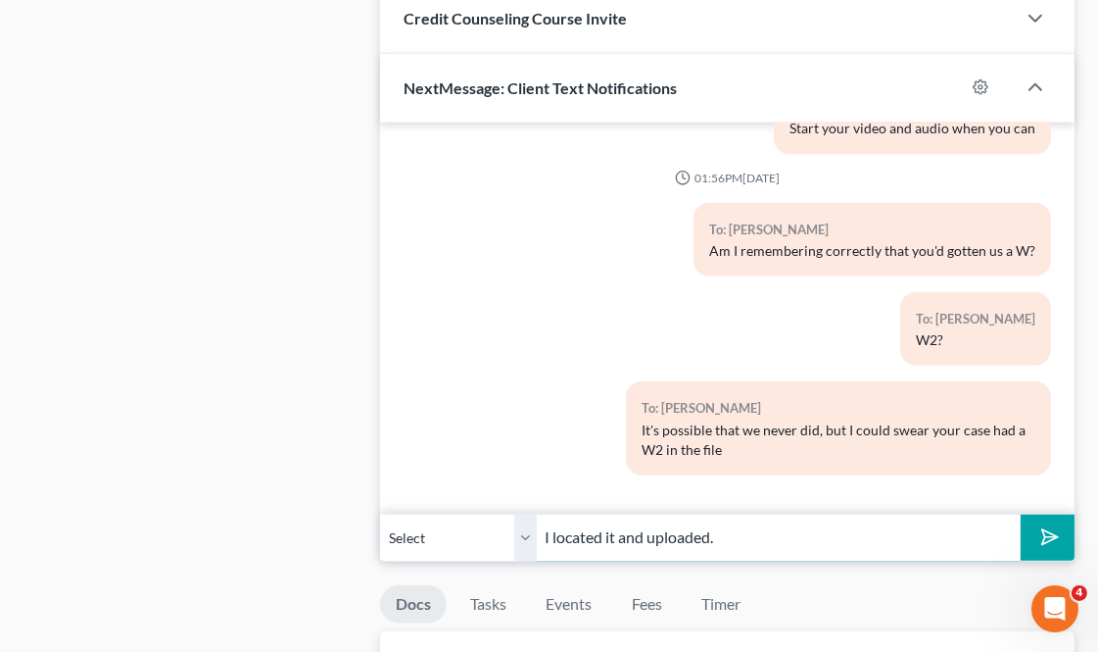
type input "I located it and uploaded."
click at [1021, 514] on button "submit" at bounding box center [1048, 537] width 54 height 46
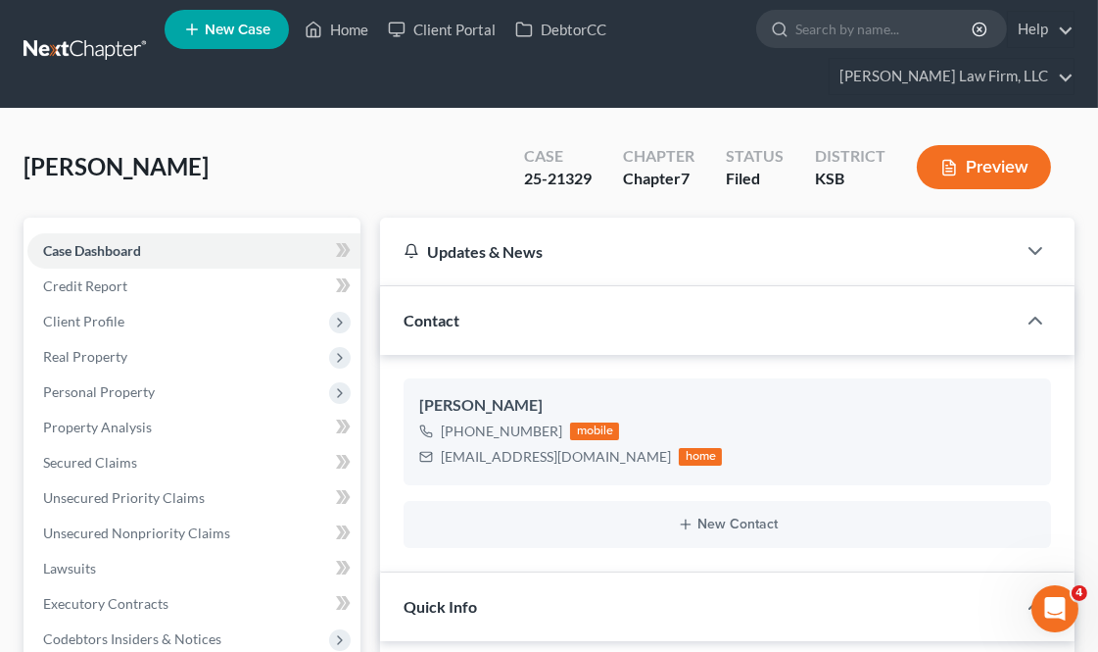
scroll to position [0, 0]
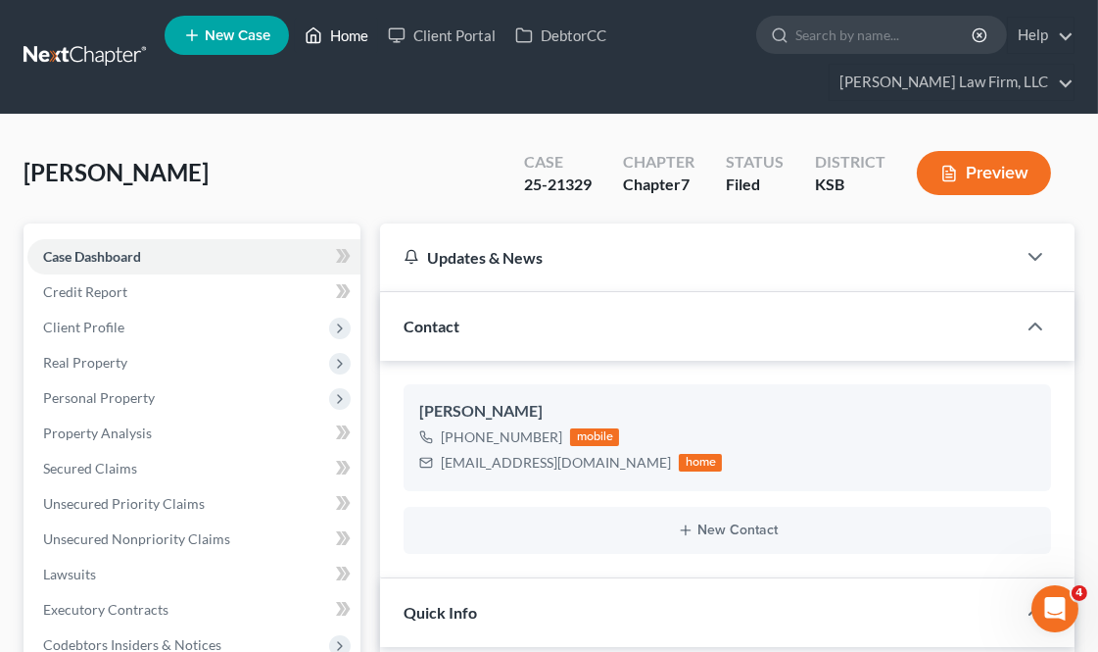
click at [343, 46] on link "Home" at bounding box center [336, 35] width 83 height 35
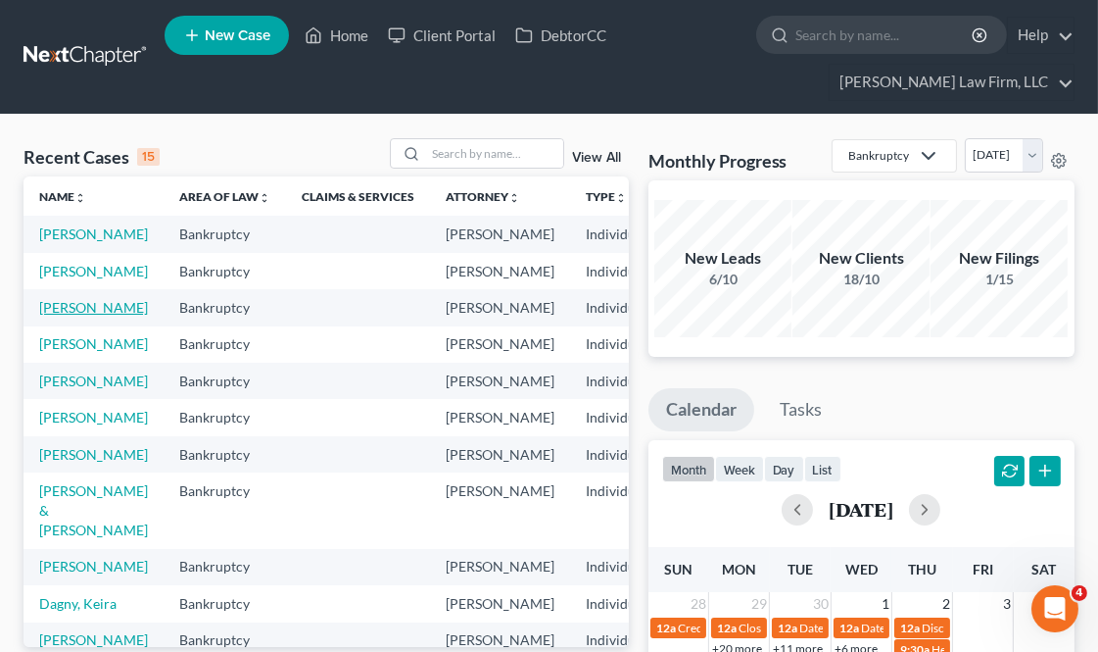
click at [81, 316] on link "[PERSON_NAME]" at bounding box center [93, 307] width 109 height 17
select select "6"
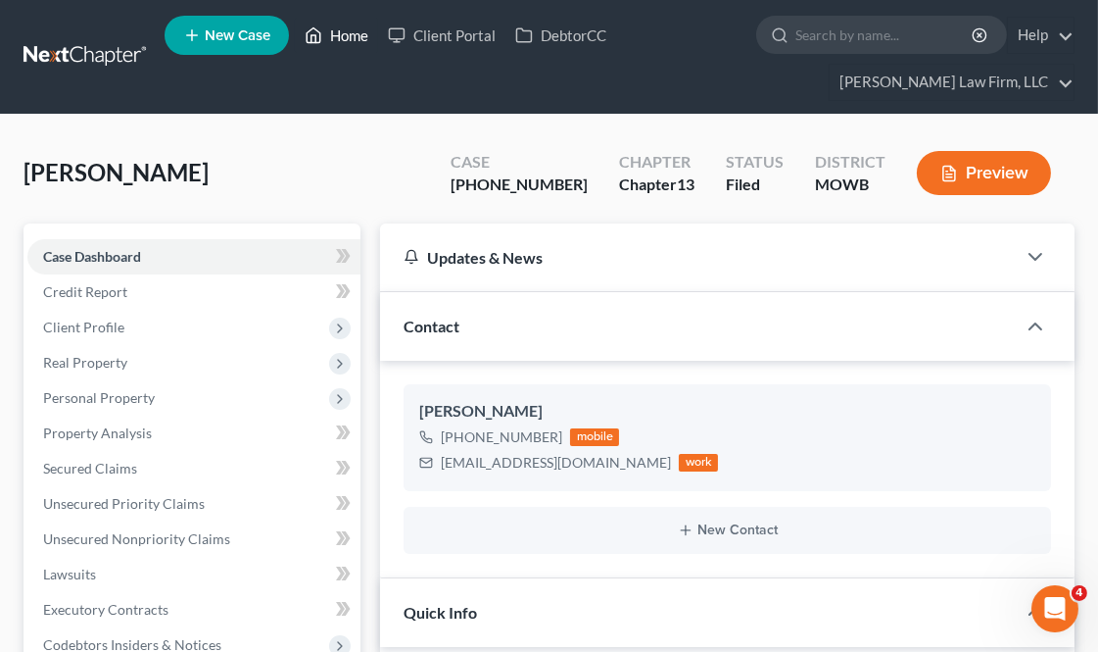
click at [356, 33] on link "Home" at bounding box center [336, 35] width 83 height 35
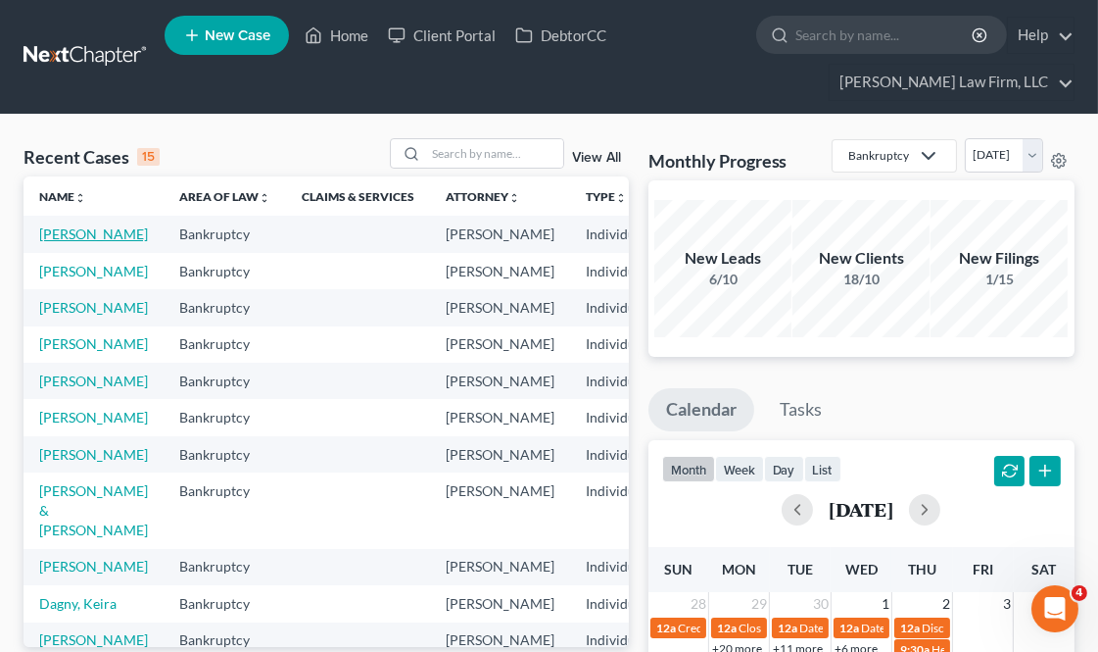
click at [67, 225] on link "[PERSON_NAME]" at bounding box center [93, 233] width 109 height 17
select select "3"
select select "4"
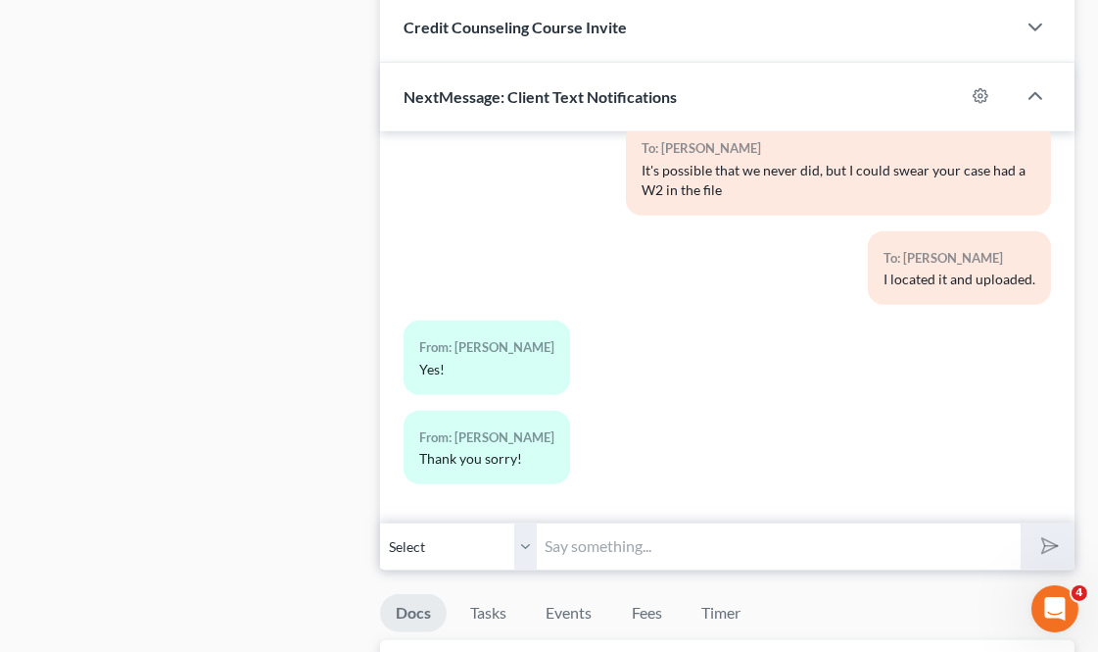
scroll to position [1960, 0]
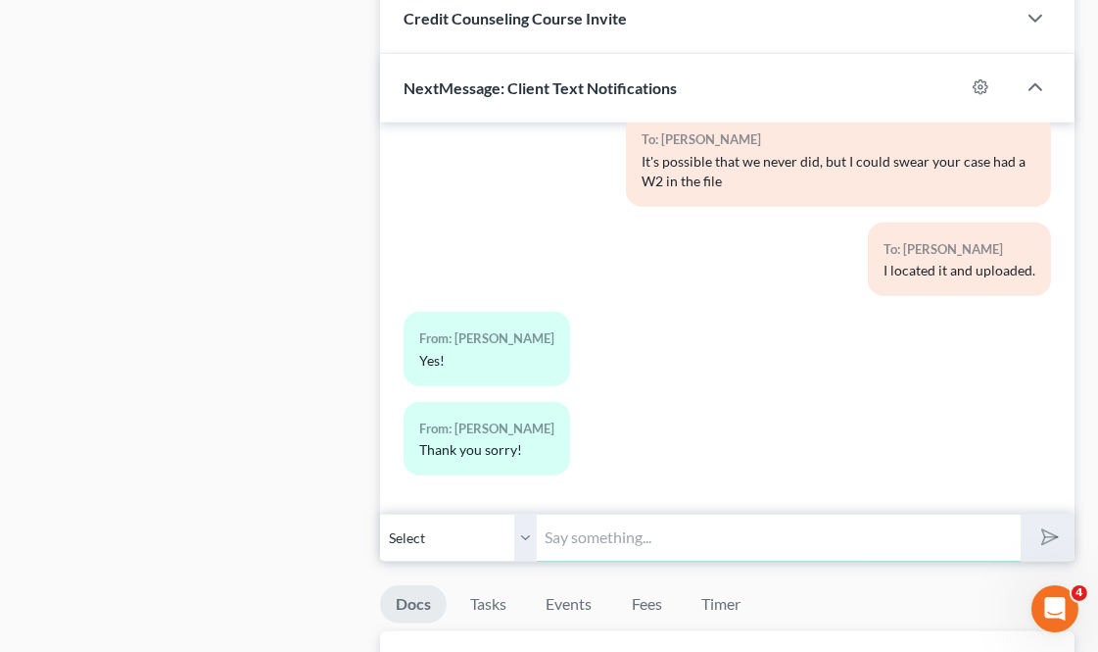
drag, startPoint x: 658, startPoint y: 549, endPoint x: 680, endPoint y: 535, distance: 25.6
click at [658, 549] on input "text" at bounding box center [778, 537] width 483 height 48
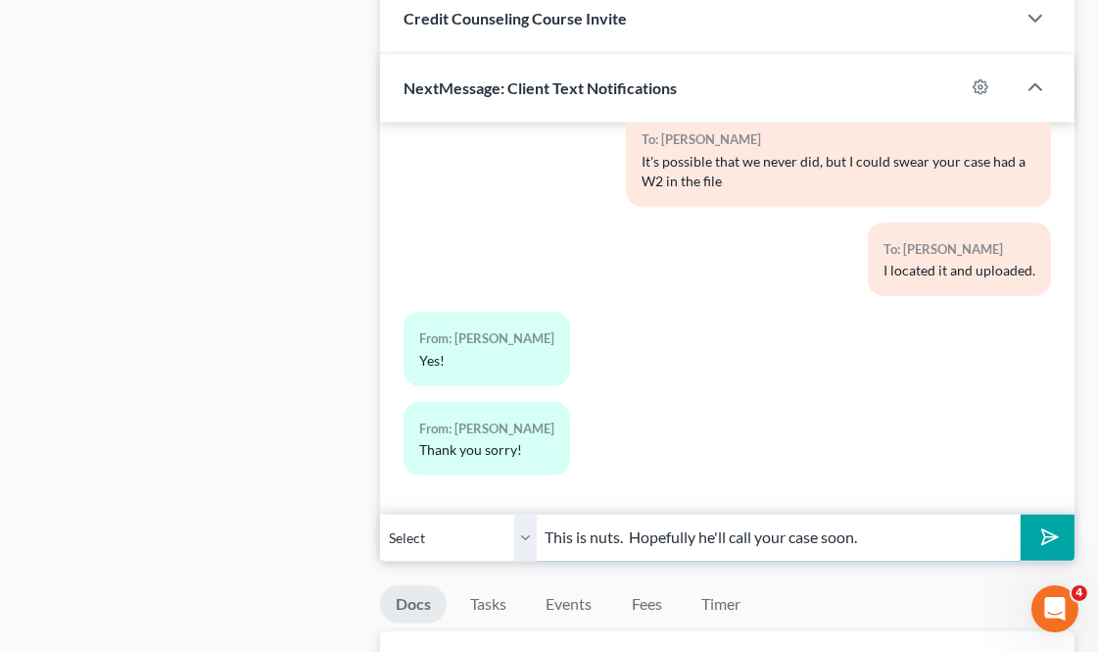
type input "This is nuts. Hopefully he'll call your case soon."
click at [1021, 514] on button "submit" at bounding box center [1048, 537] width 54 height 46
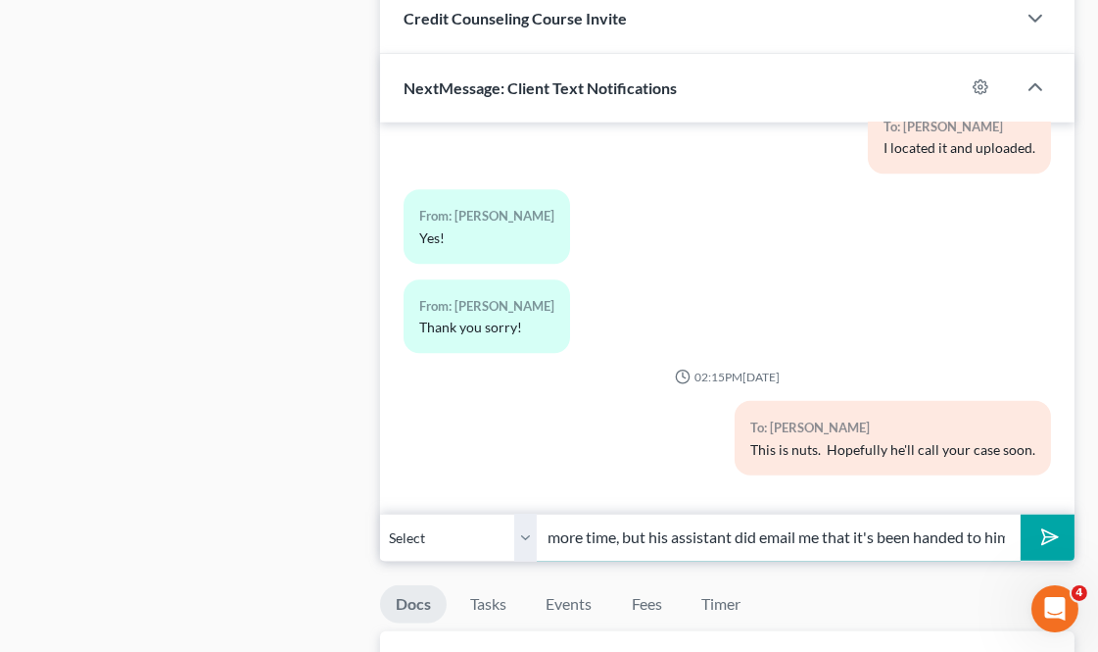
scroll to position [0, 345]
type input "I suspect he parked us at the very end to afford us more time, but his assistan…"
click at [1021, 514] on button "submit" at bounding box center [1048, 537] width 54 height 46
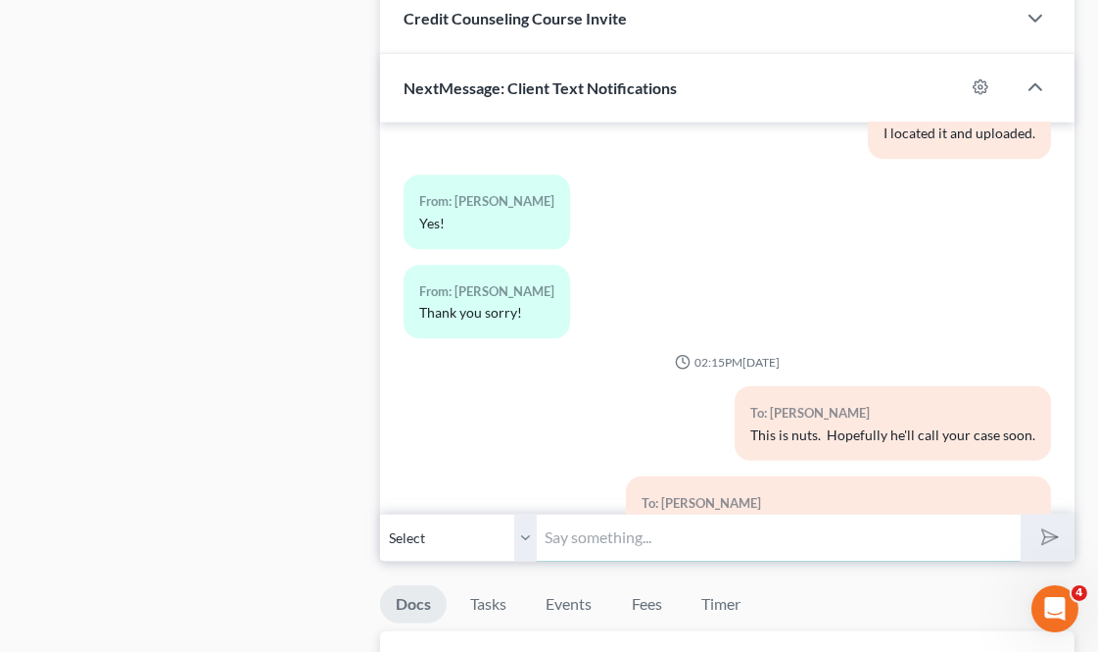
scroll to position [7199, 0]
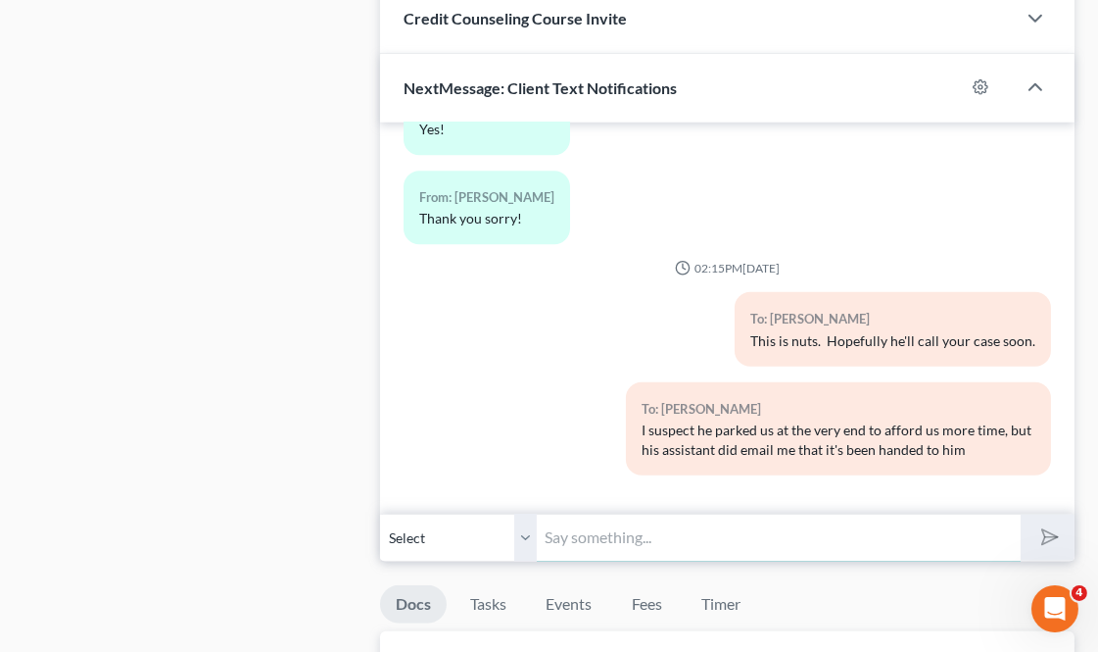
click at [683, 549] on input "text" at bounding box center [778, 537] width 483 height 48
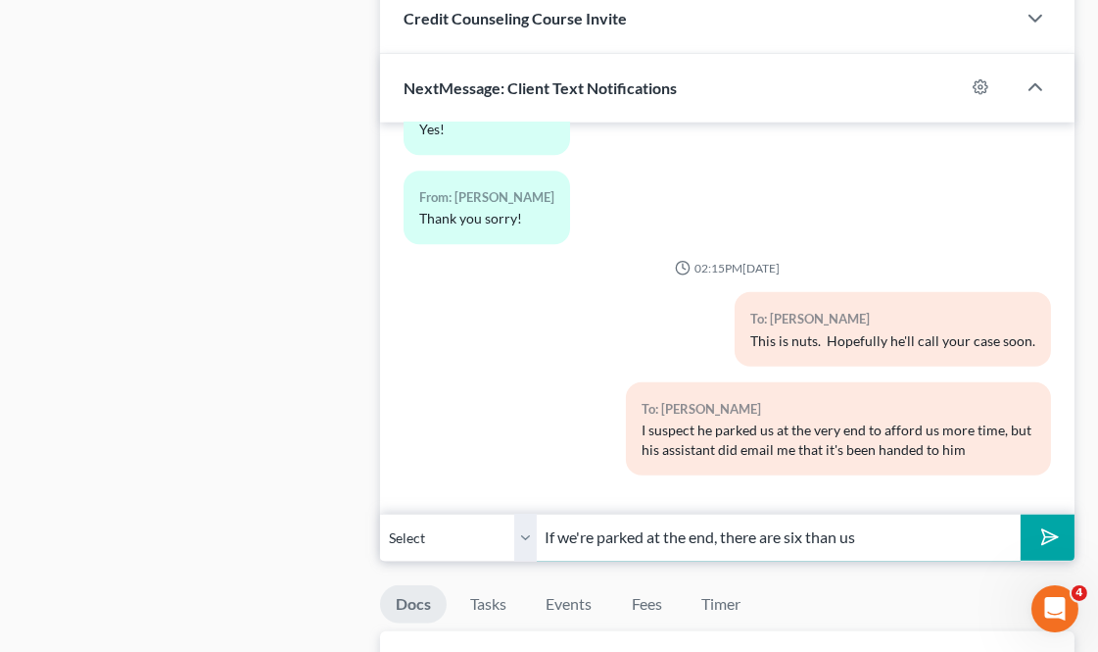
type input "If we're parked at the end, there are six than us"
click at [1021, 514] on button "submit" at bounding box center [1048, 537] width 54 height 46
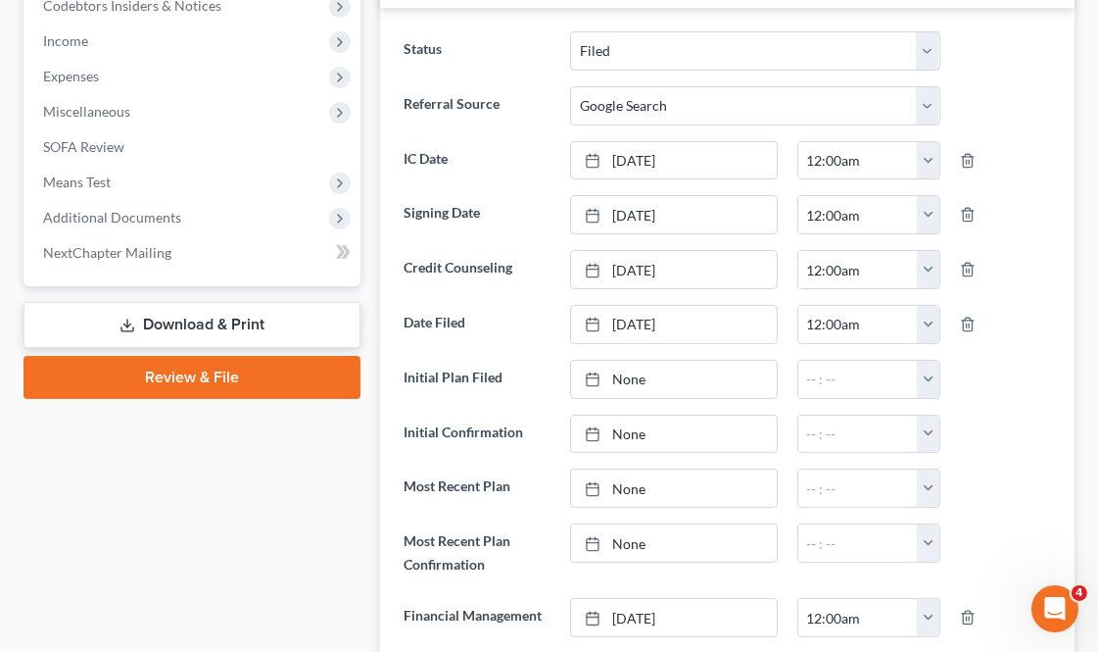
scroll to position [0, 0]
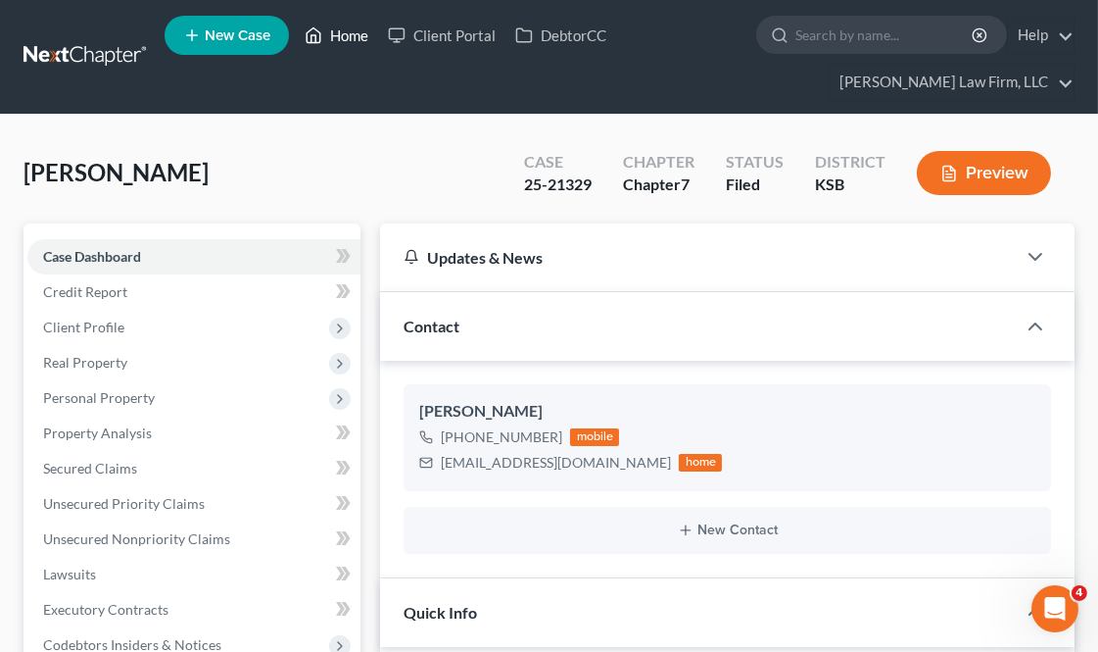
drag, startPoint x: 343, startPoint y: 43, endPoint x: 543, endPoint y: 81, distance: 203.5
click at [343, 43] on link "Home" at bounding box center [336, 35] width 83 height 35
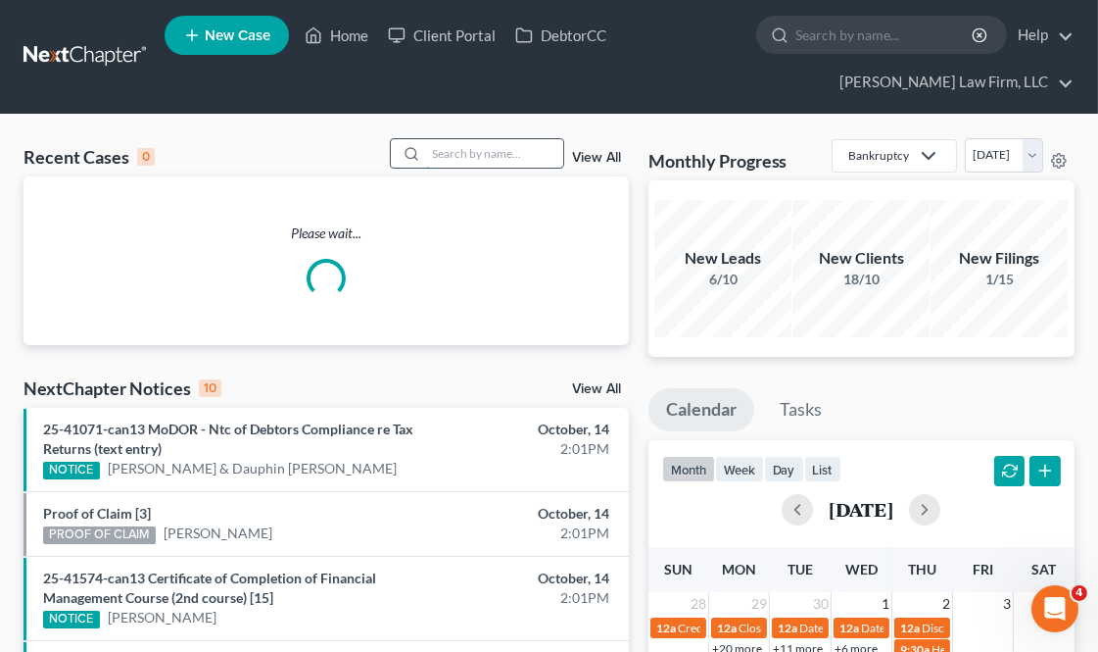
click at [485, 147] on input "search" at bounding box center [494, 153] width 137 height 28
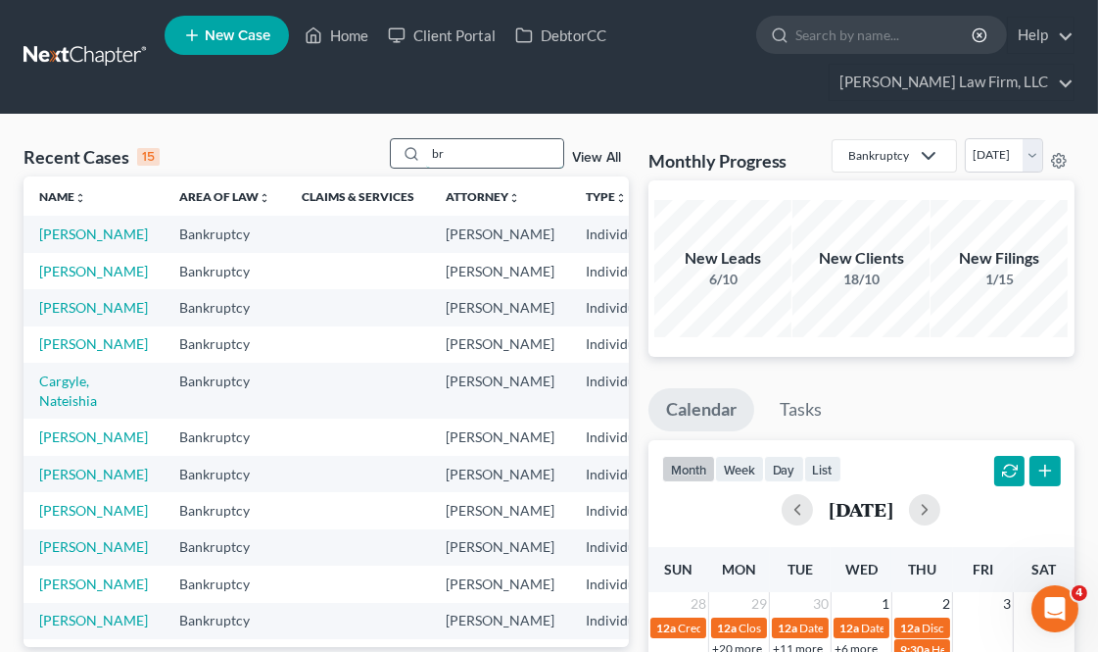
type input "b"
type input "[PERSON_NAME]"
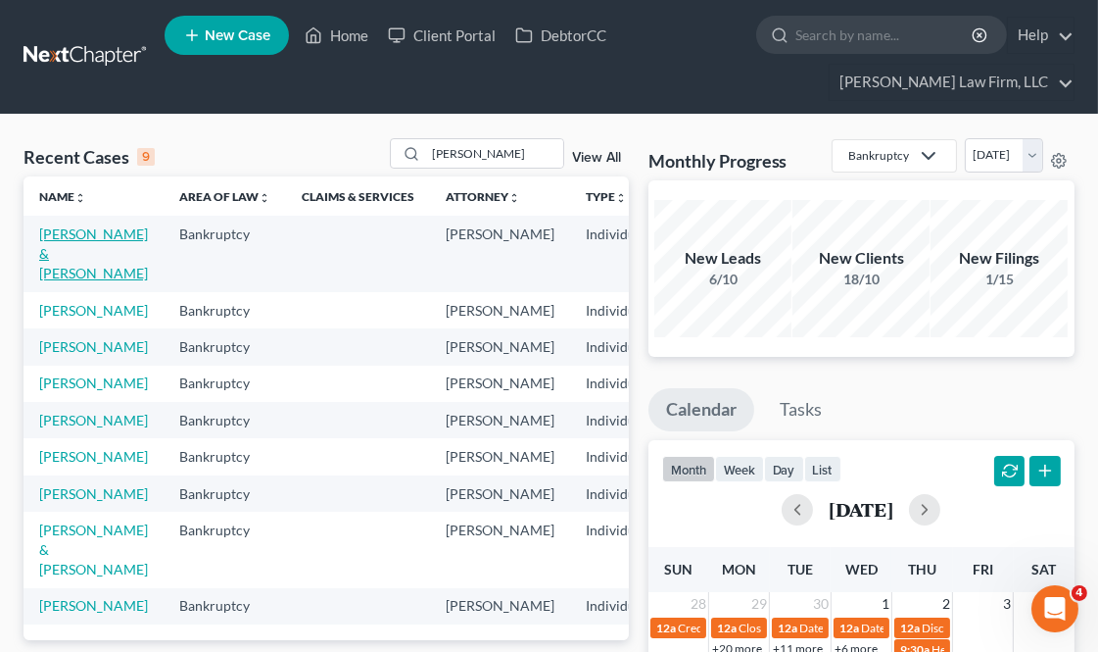
click at [78, 265] on link "[PERSON_NAME] & [PERSON_NAME]" at bounding box center [93, 253] width 109 height 56
select select "4"
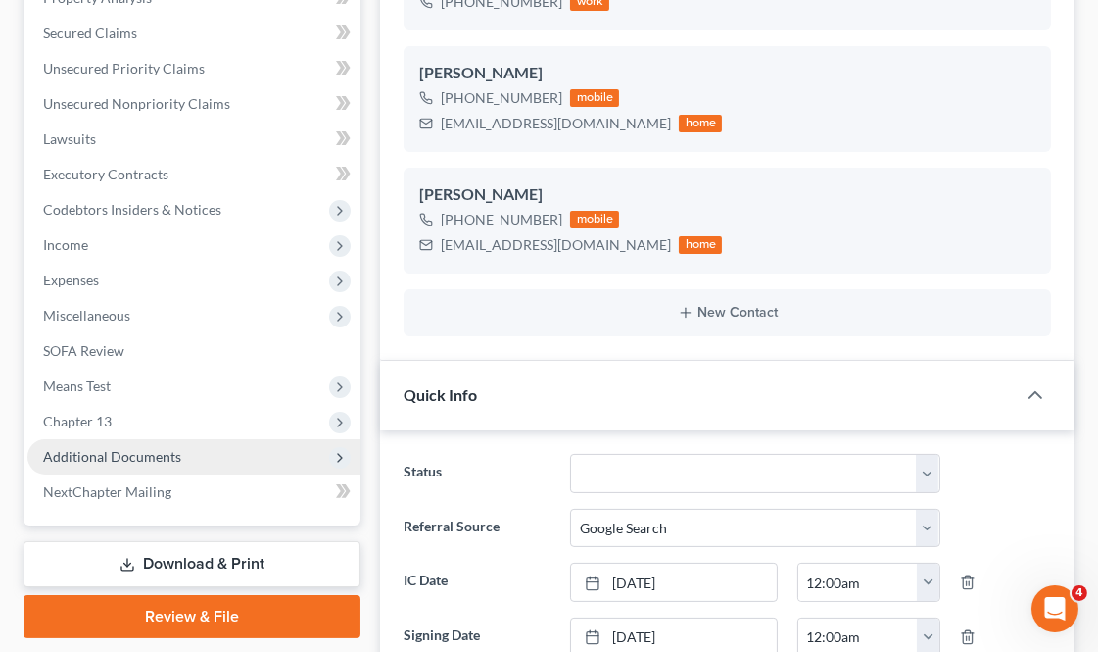
scroll to position [6269, 0]
click at [116, 453] on span "Additional Documents" at bounding box center [112, 456] width 138 height 17
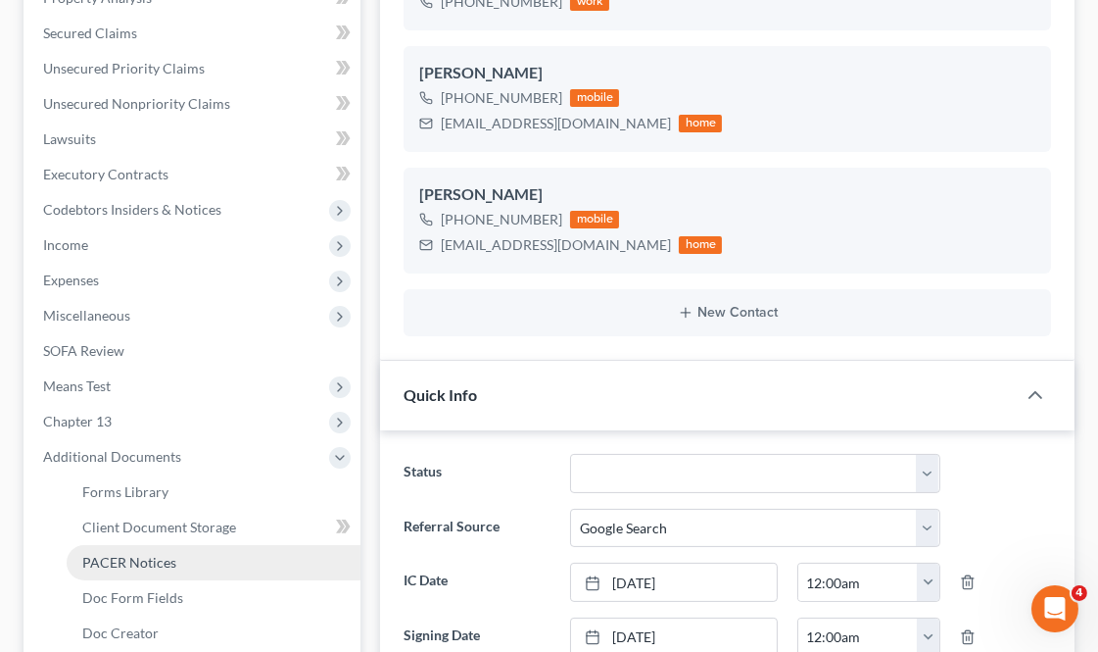
click at [142, 554] on span "PACER Notices" at bounding box center [129, 562] width 94 height 17
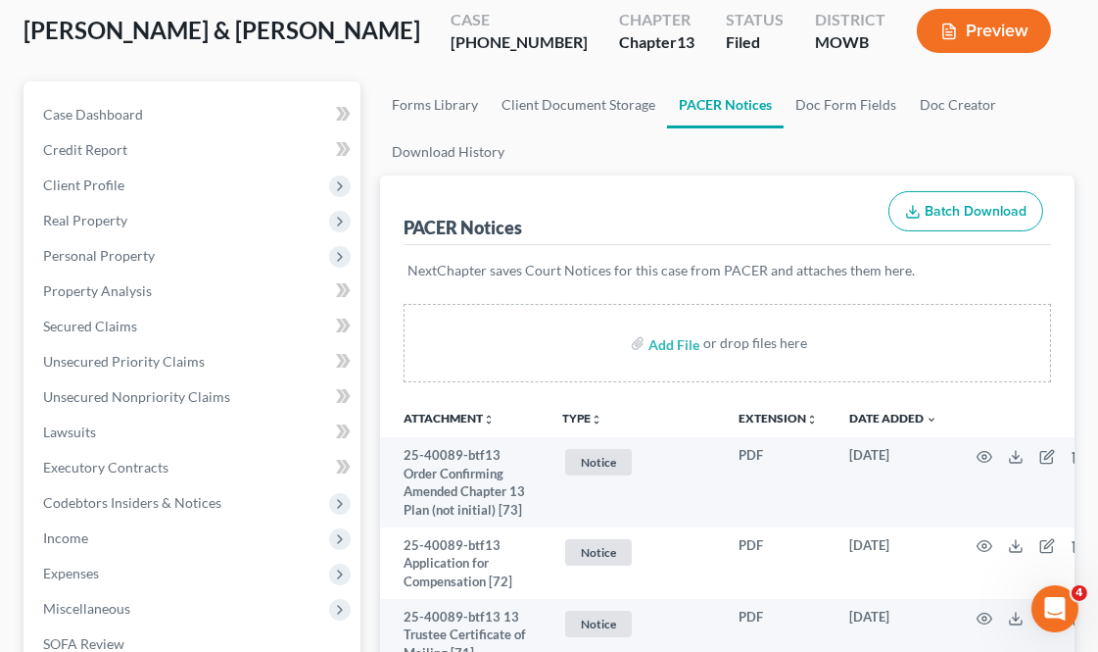
scroll to position [218, 0]
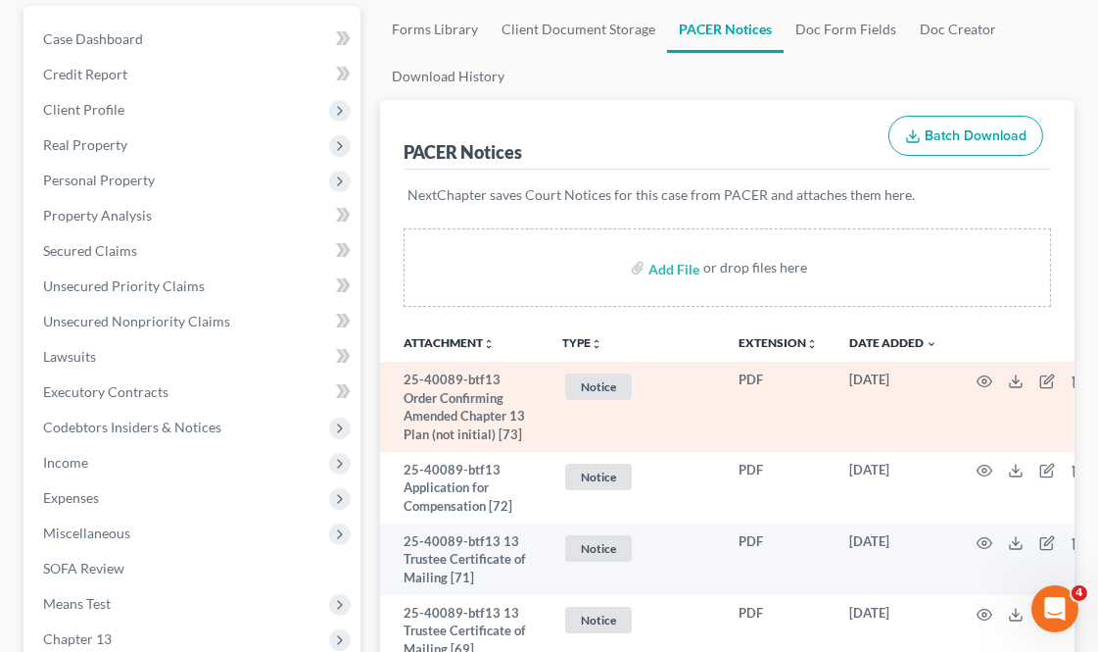
click at [615, 380] on span "Notice" at bounding box center [598, 386] width 67 height 26
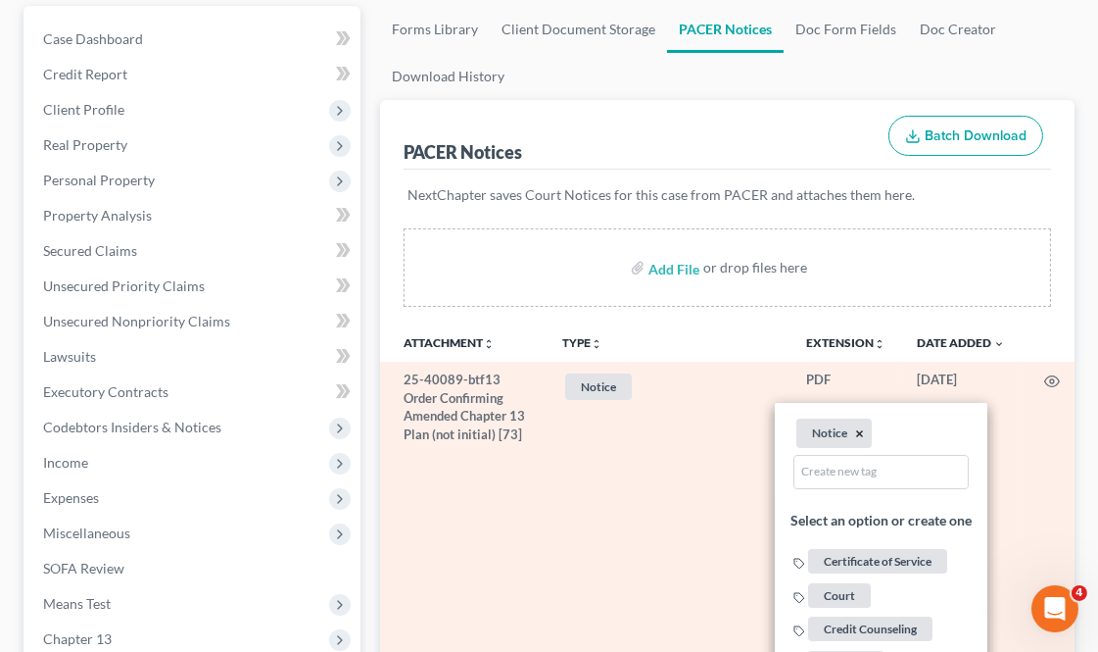
click at [860, 435] on button "×" at bounding box center [860, 434] width 9 height 18
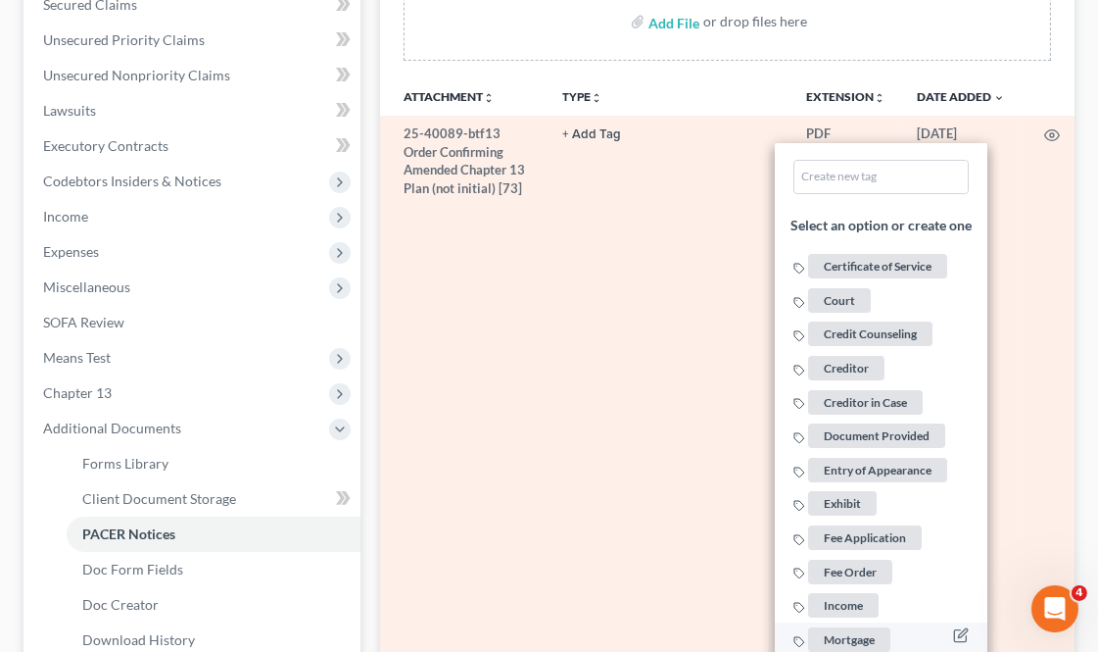
scroll to position [653, 0]
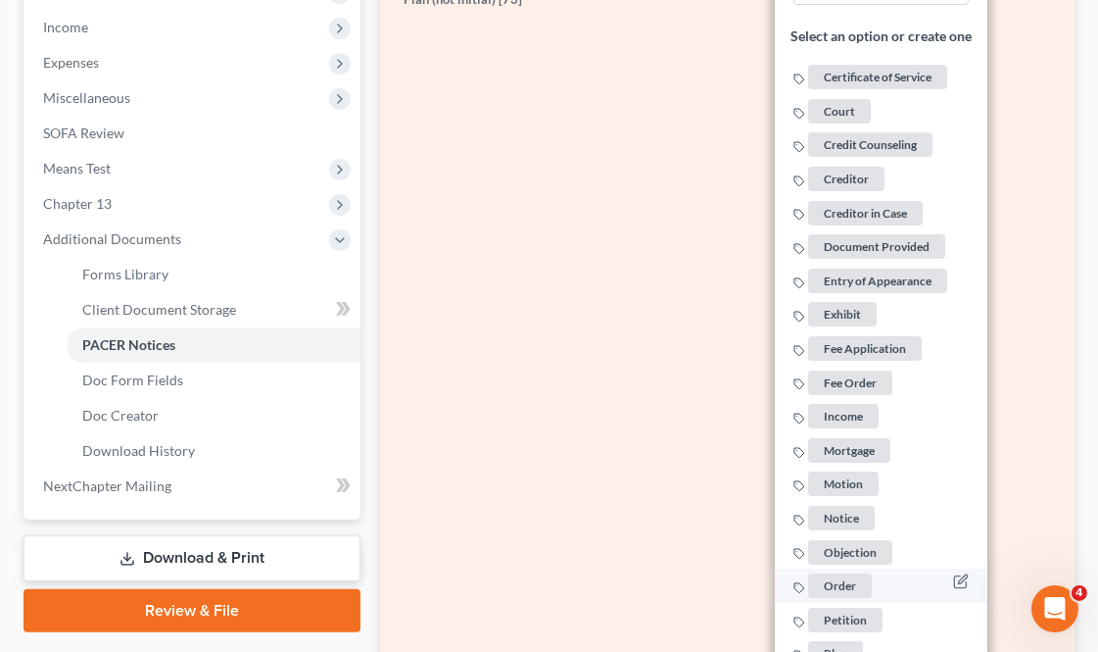
click at [858, 573] on span "Order" at bounding box center [841, 585] width 64 height 24
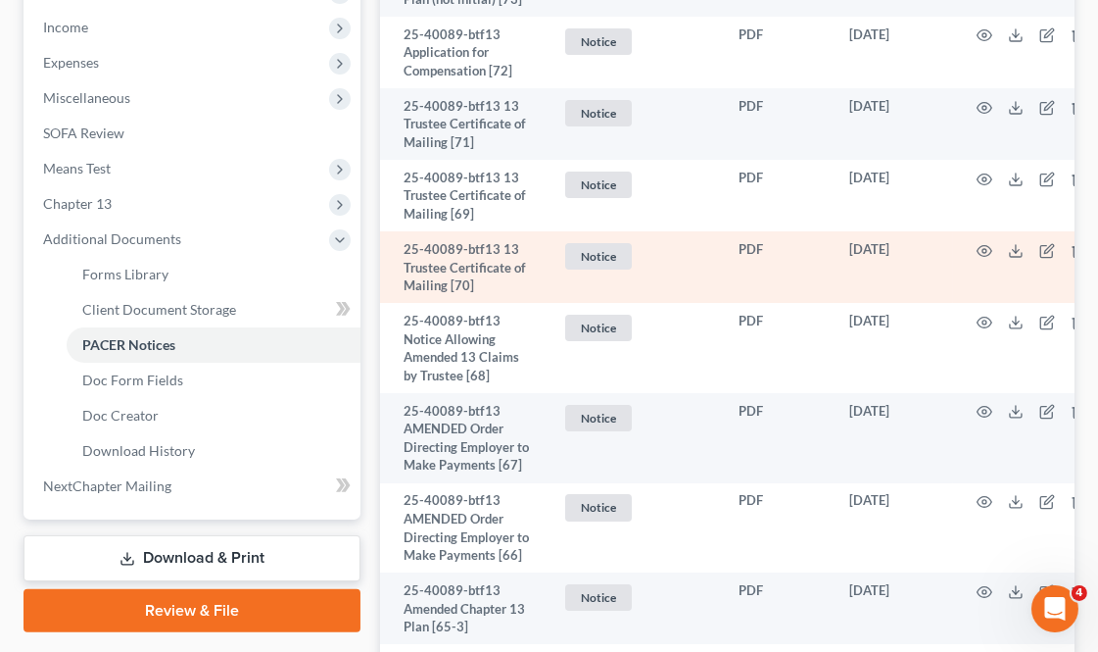
click at [380, 290] on td "25-40089-btf13 13 Trustee Certificate of Mailing [70]" at bounding box center [463, 267] width 167 height 72
click at [609, 259] on span "Notice" at bounding box center [598, 256] width 67 height 26
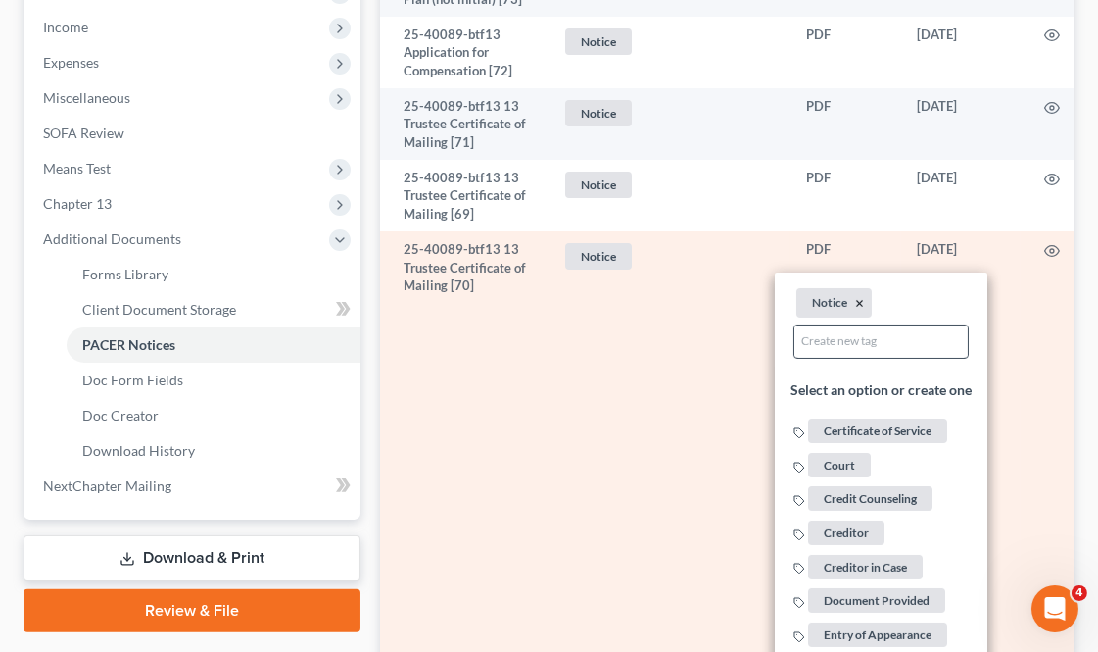
click at [859, 302] on button "×" at bounding box center [860, 304] width 9 height 18
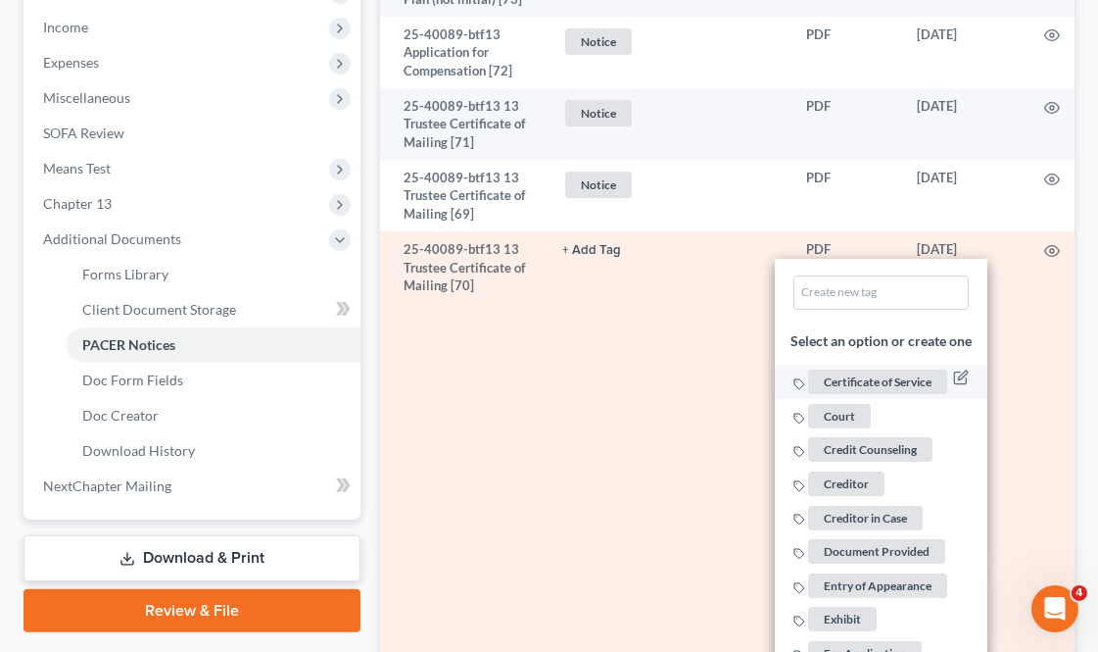
click at [877, 375] on span "Certificate of Service" at bounding box center [878, 381] width 139 height 24
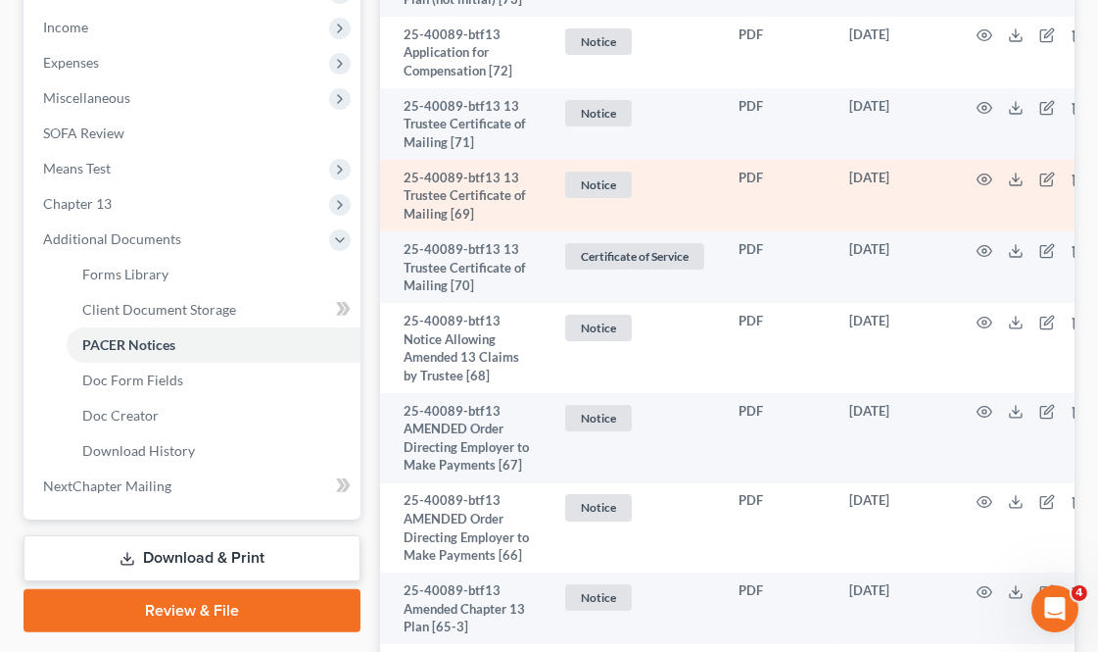
click at [621, 178] on span "Notice" at bounding box center [598, 184] width 67 height 26
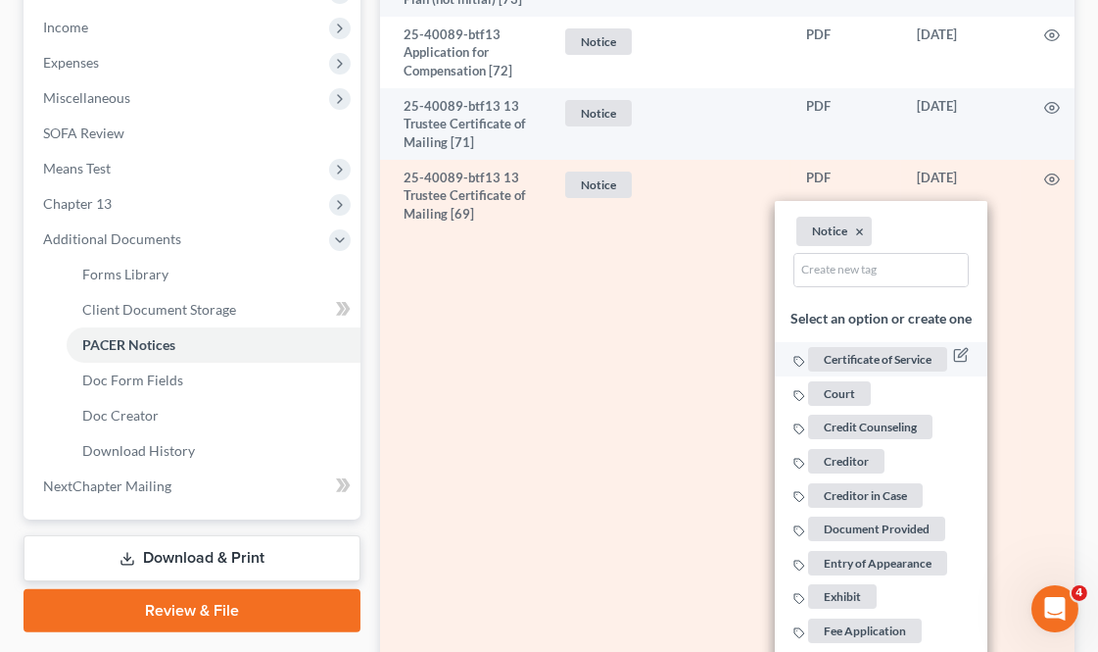
click at [889, 355] on span "Certificate of Service" at bounding box center [878, 359] width 139 height 24
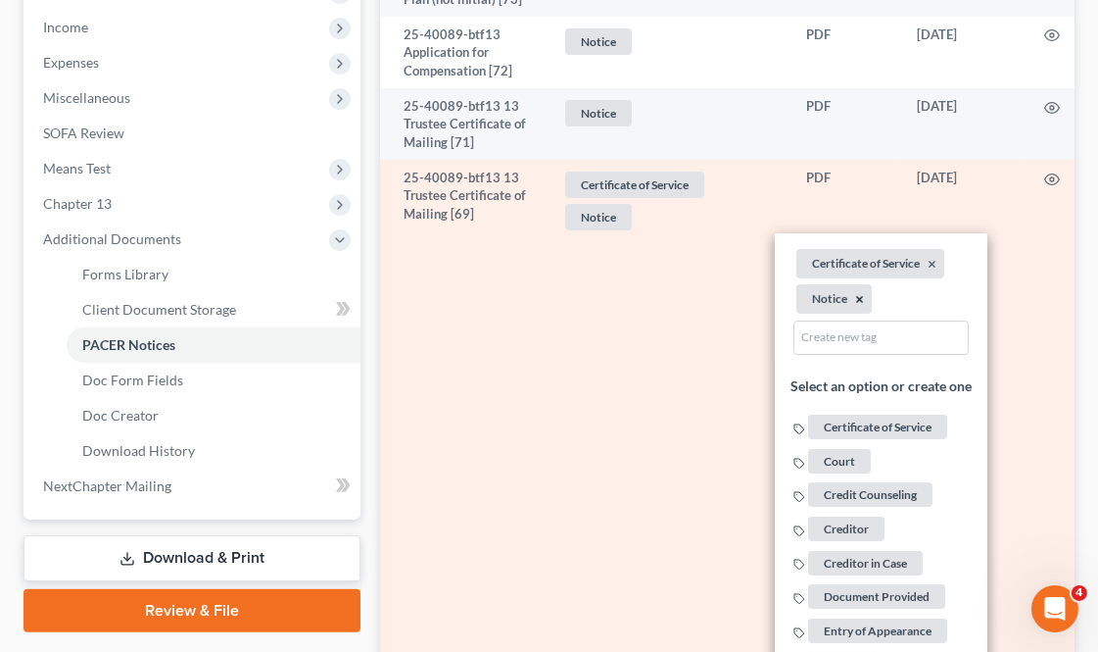
click at [857, 298] on button "×" at bounding box center [860, 300] width 9 height 18
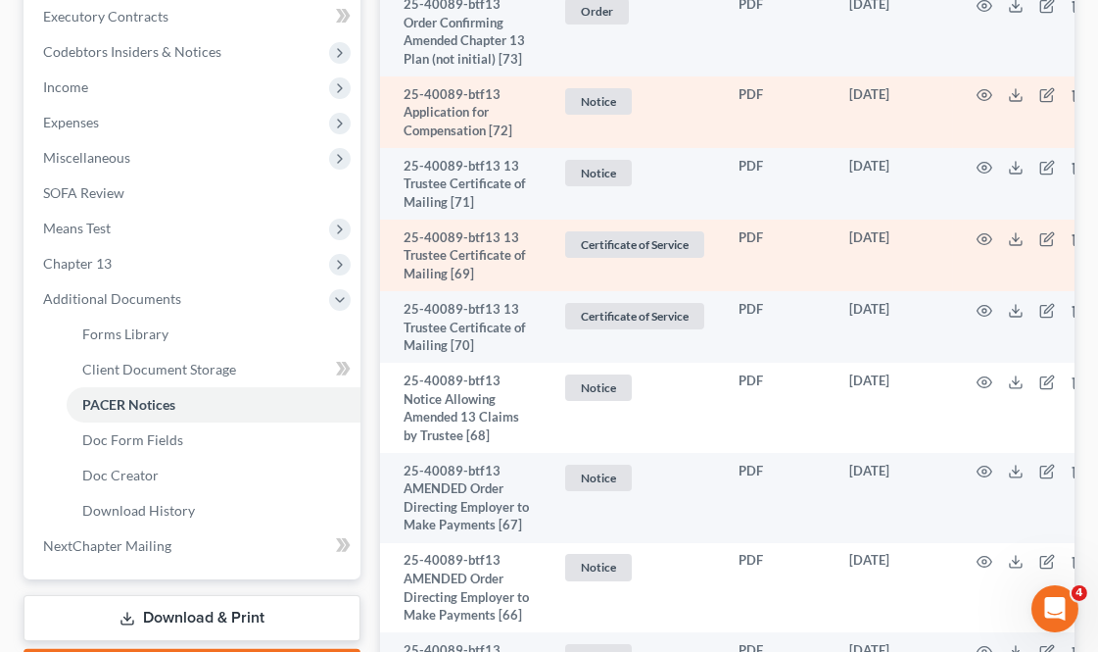
scroll to position [870, 0]
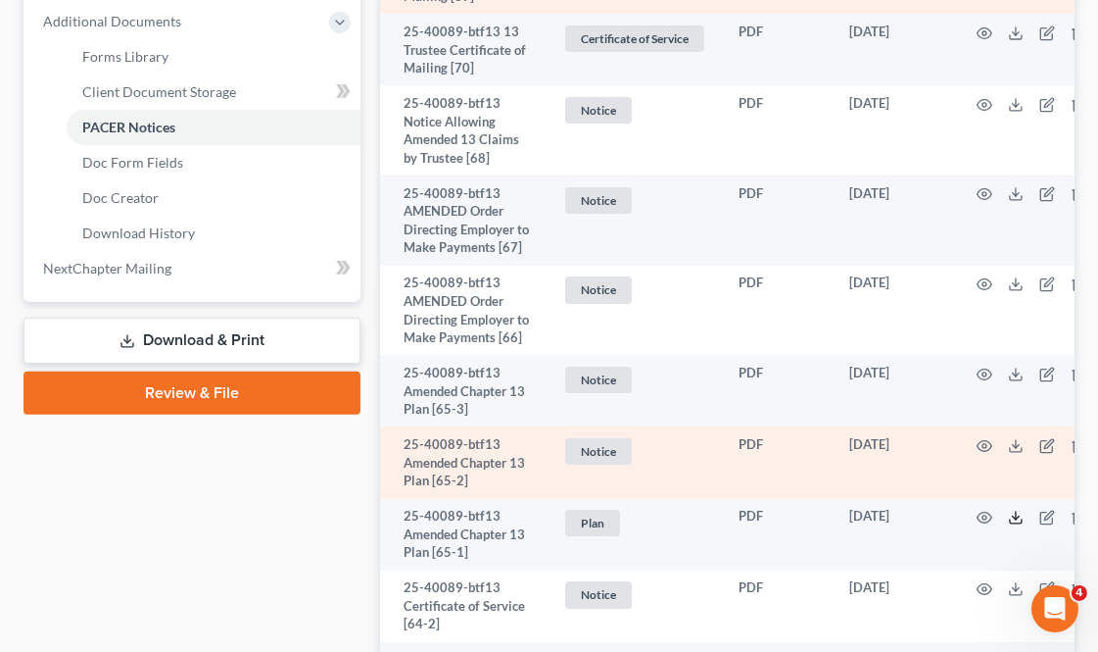
drag, startPoint x: 1020, startPoint y: 517, endPoint x: 835, endPoint y: 470, distance: 191.1
click at [1022, 516] on icon at bounding box center [1016, 518] width 16 height 16
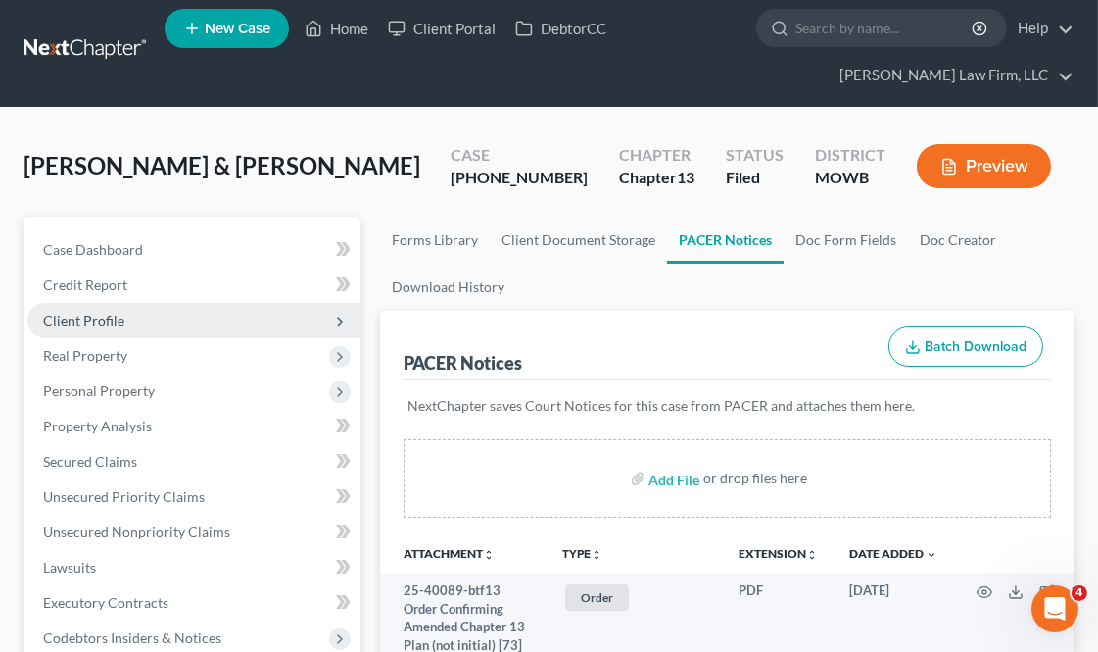
scroll to position [0, 0]
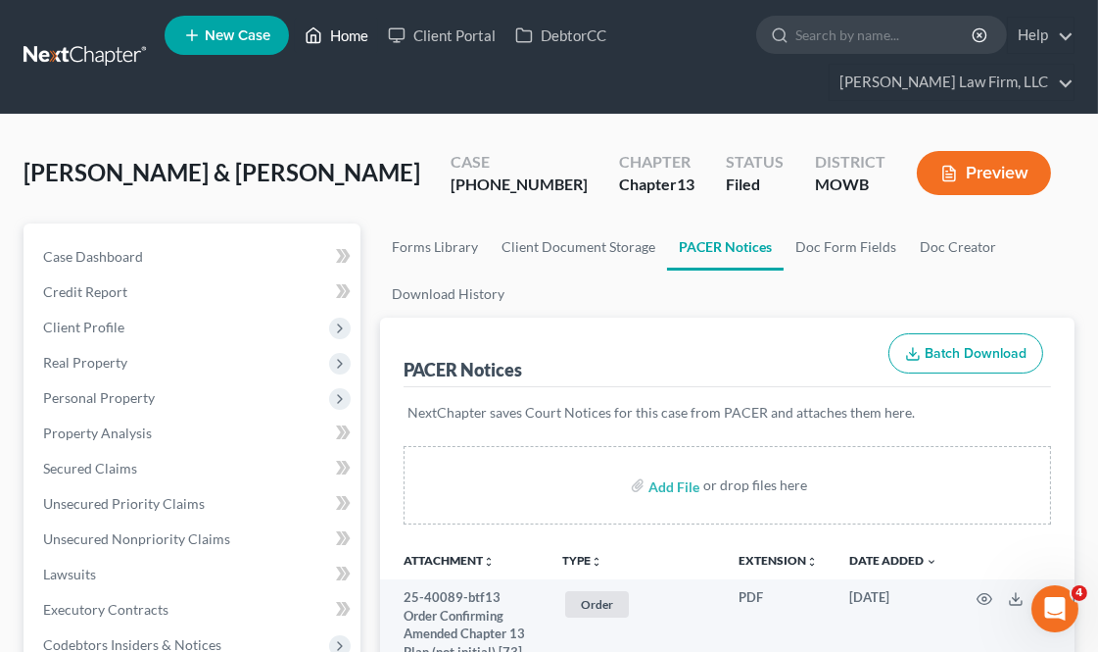
click at [365, 22] on link "Home" at bounding box center [336, 35] width 83 height 35
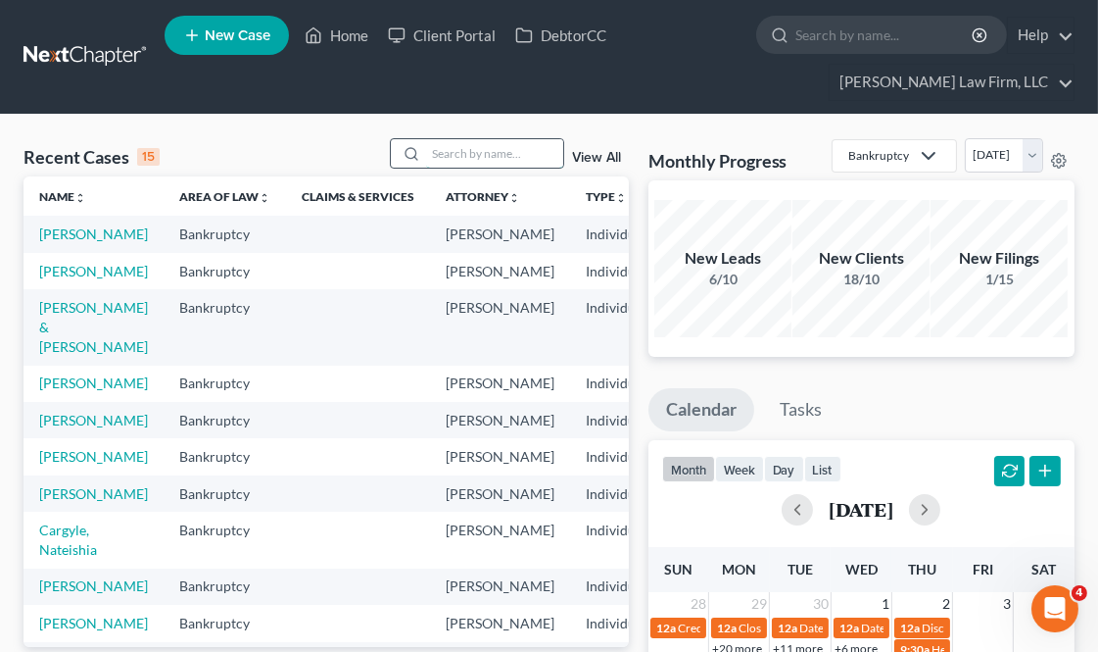
click at [481, 145] on input "search" at bounding box center [494, 153] width 137 height 28
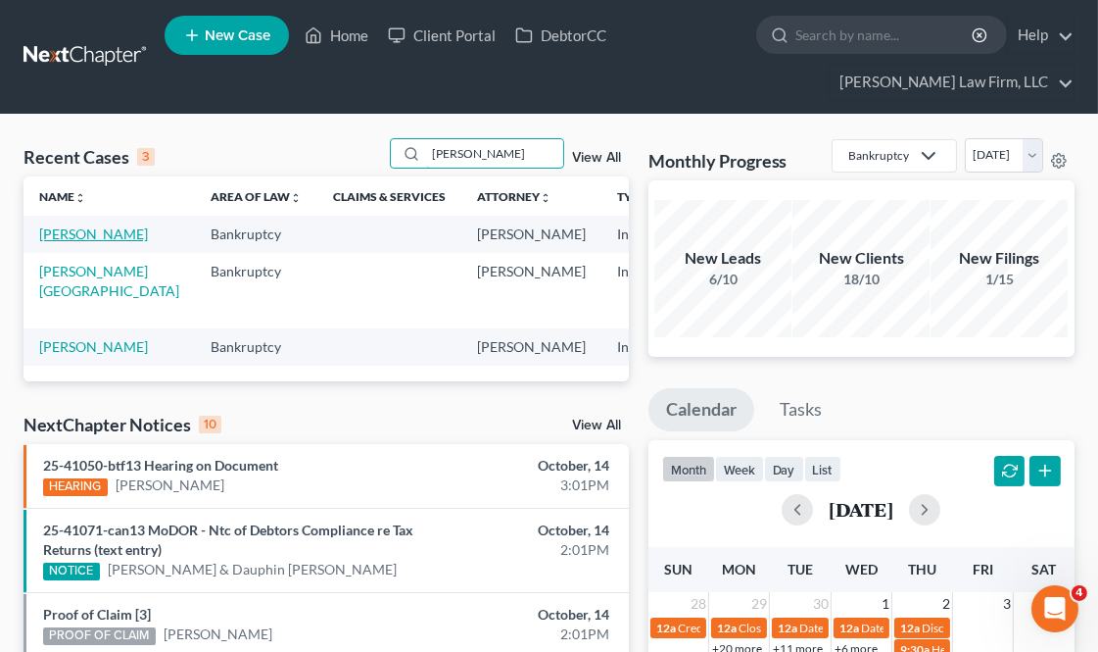
type input "[PERSON_NAME]"
click at [66, 240] on link "[PERSON_NAME]" at bounding box center [93, 233] width 109 height 17
select select "3"
select select "4"
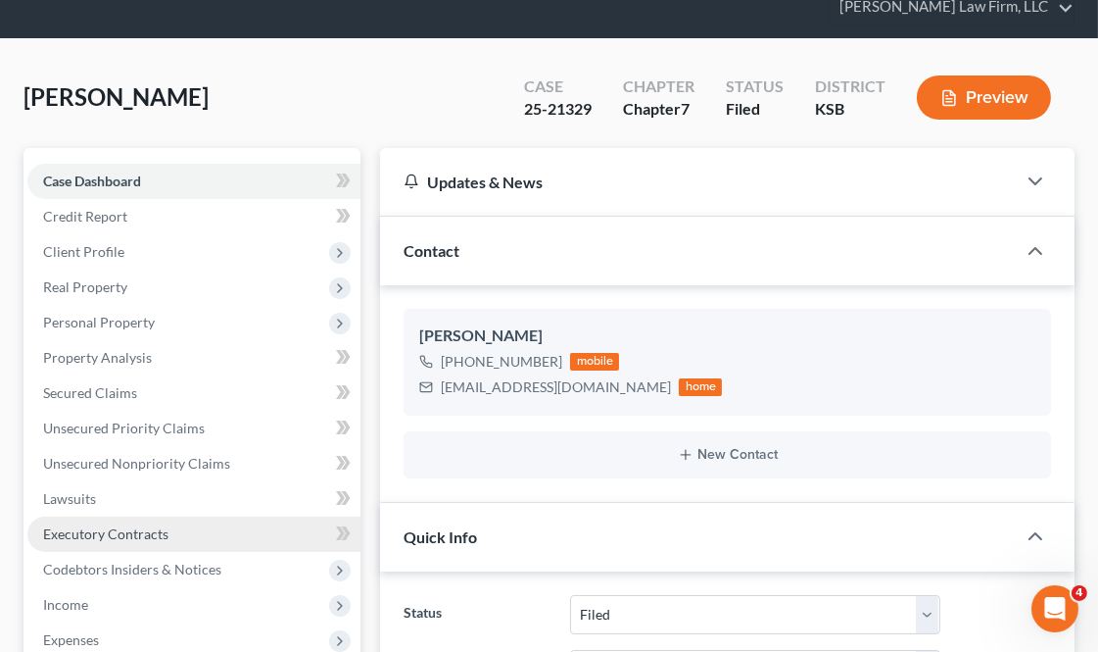
scroll to position [109, 0]
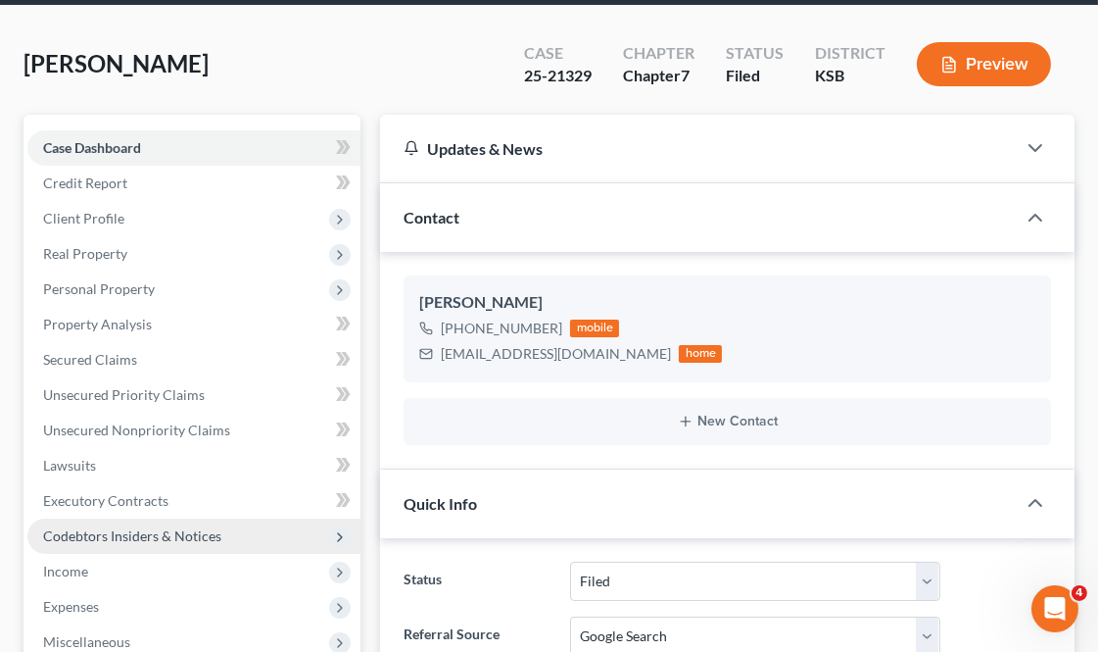
click at [183, 540] on span "Codebtors Insiders & Notices" at bounding box center [132, 535] width 178 height 17
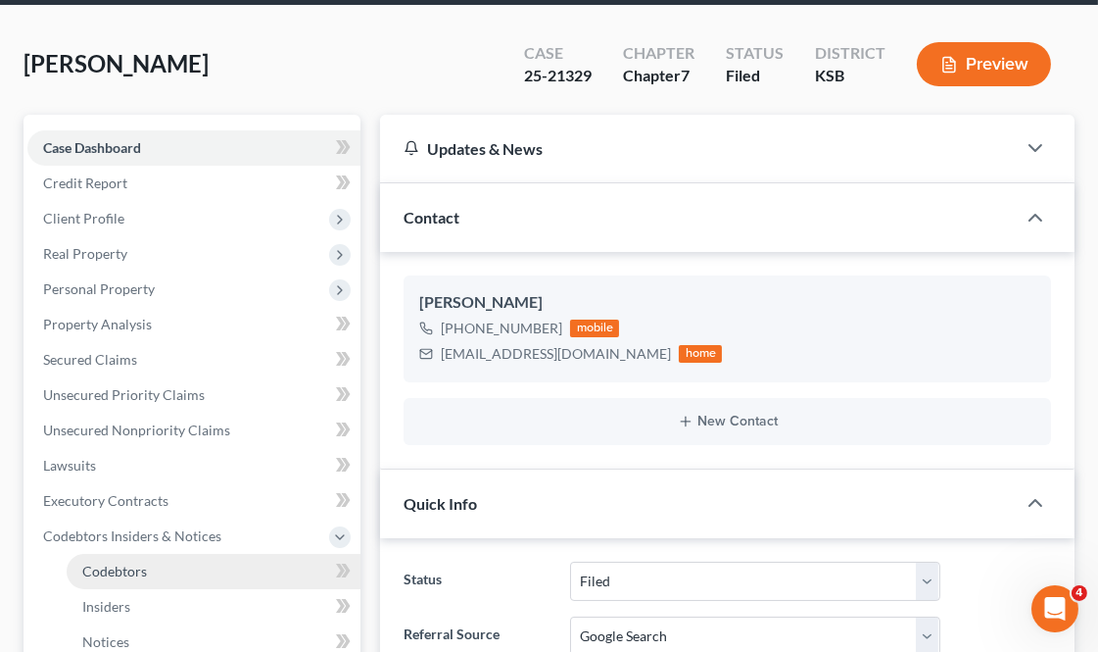
click at [153, 568] on link "Codebtors" at bounding box center [214, 571] width 294 height 35
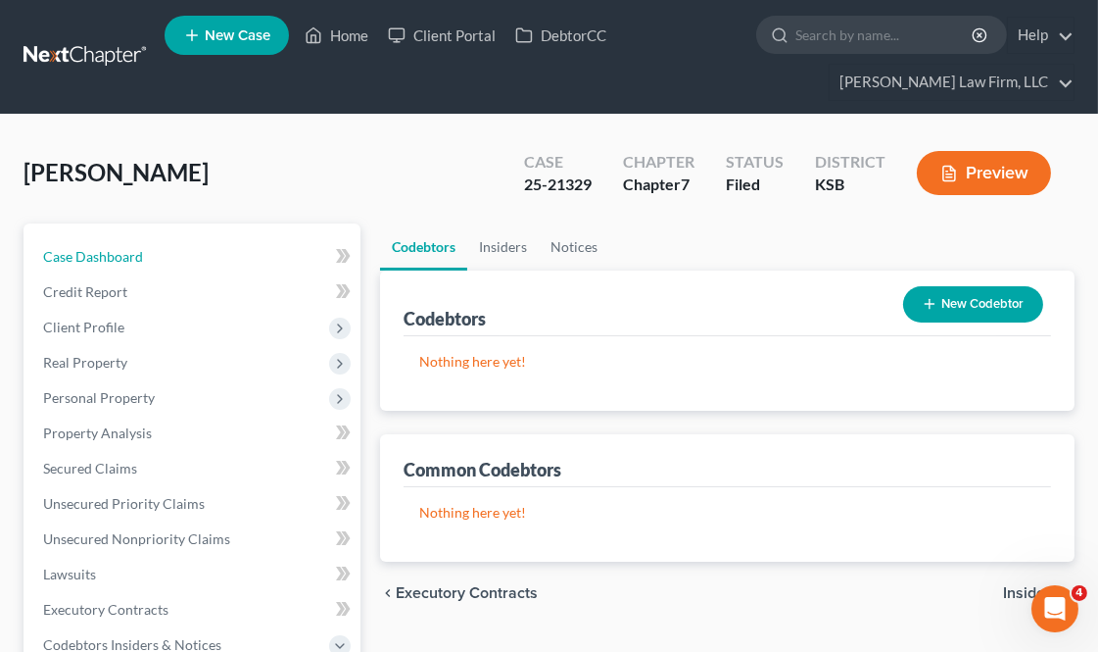
drag, startPoint x: 101, startPoint y: 247, endPoint x: 954, endPoint y: 504, distance: 891.2
click at [101, 248] on span "Case Dashboard" at bounding box center [93, 256] width 100 height 17
select select "4"
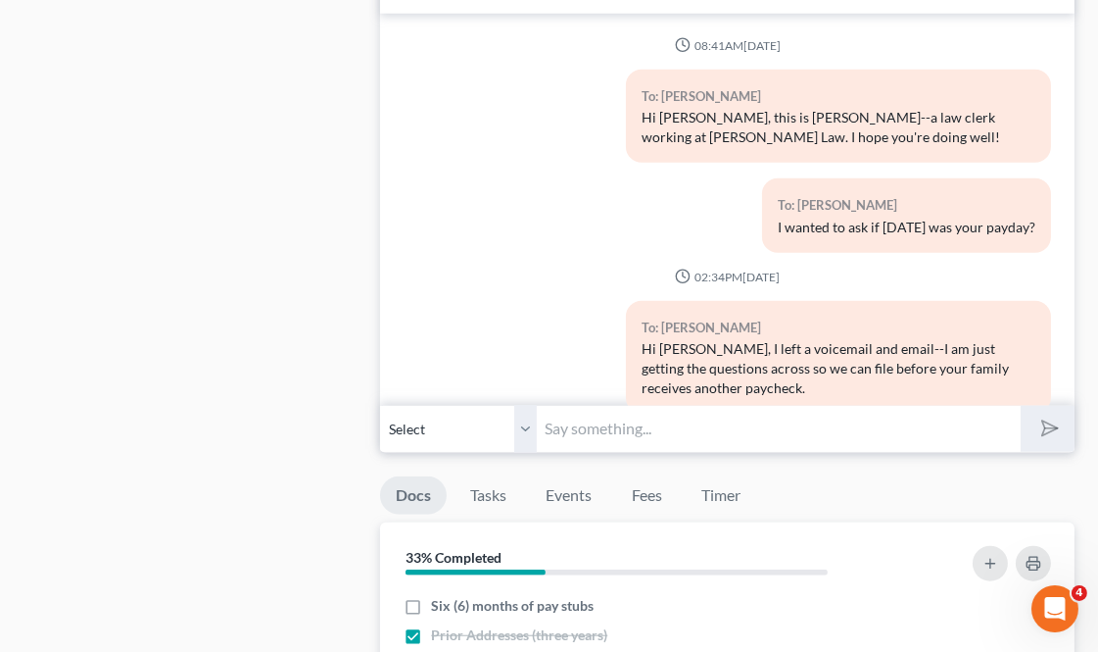
scroll to position [7469, 0]
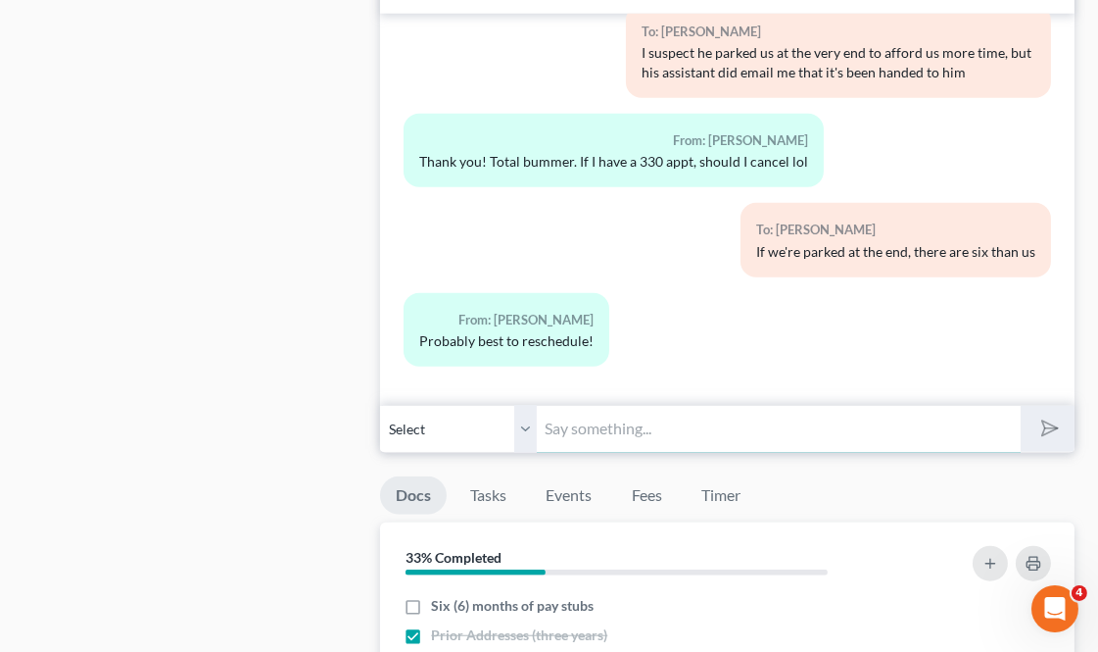
click at [562, 416] on input "text" at bounding box center [778, 429] width 483 height 48
type input "Freedom!"
click at [1021, 406] on button "submit" at bounding box center [1048, 429] width 54 height 46
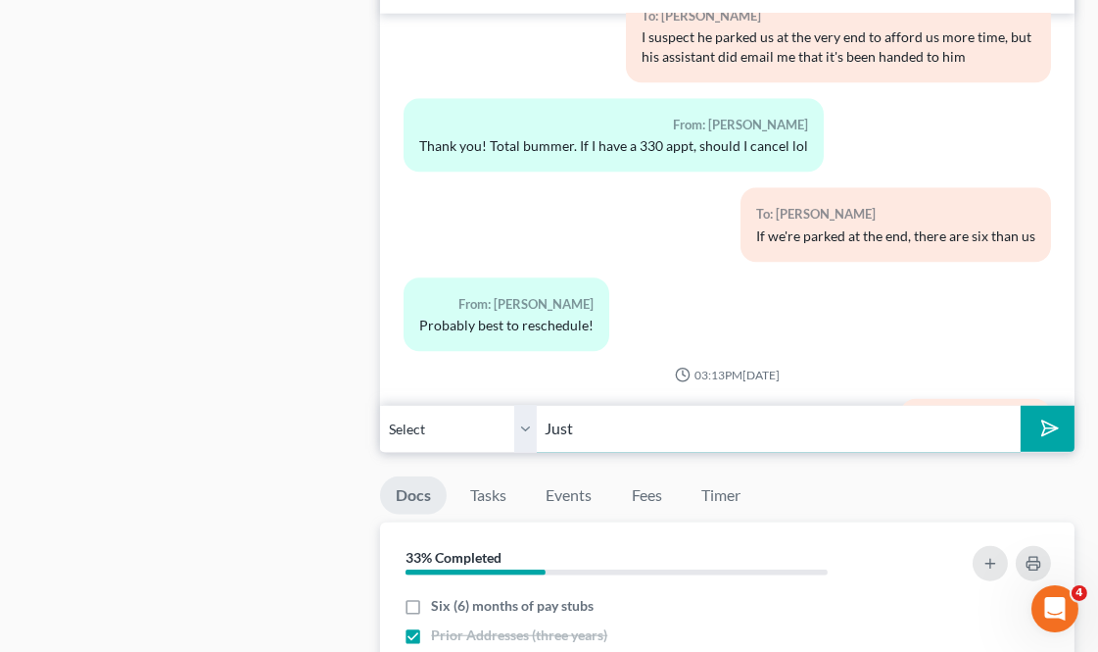
scroll to position [7590, 0]
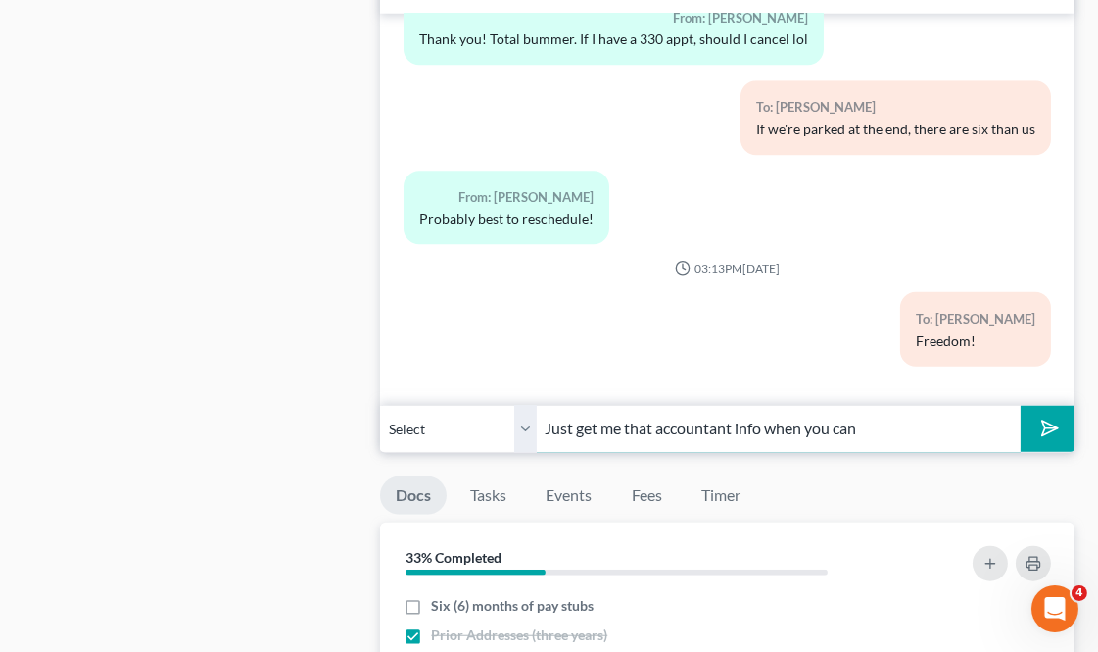
type input "Just get me that accountant info when you can"
click at [1021, 406] on button "submit" at bounding box center [1048, 429] width 54 height 46
